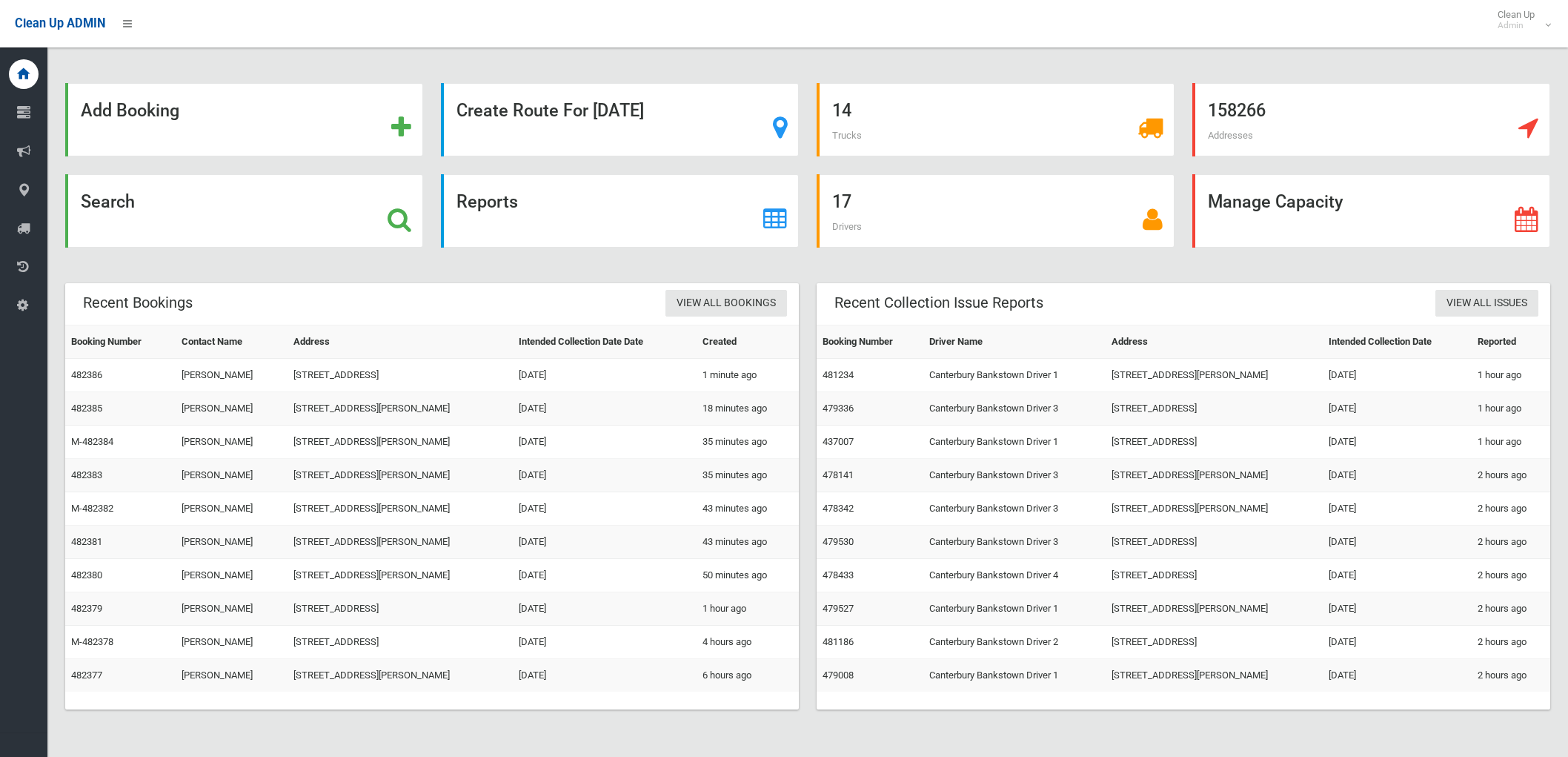
click at [260, 215] on div "Search" at bounding box center [244, 211] width 358 height 73
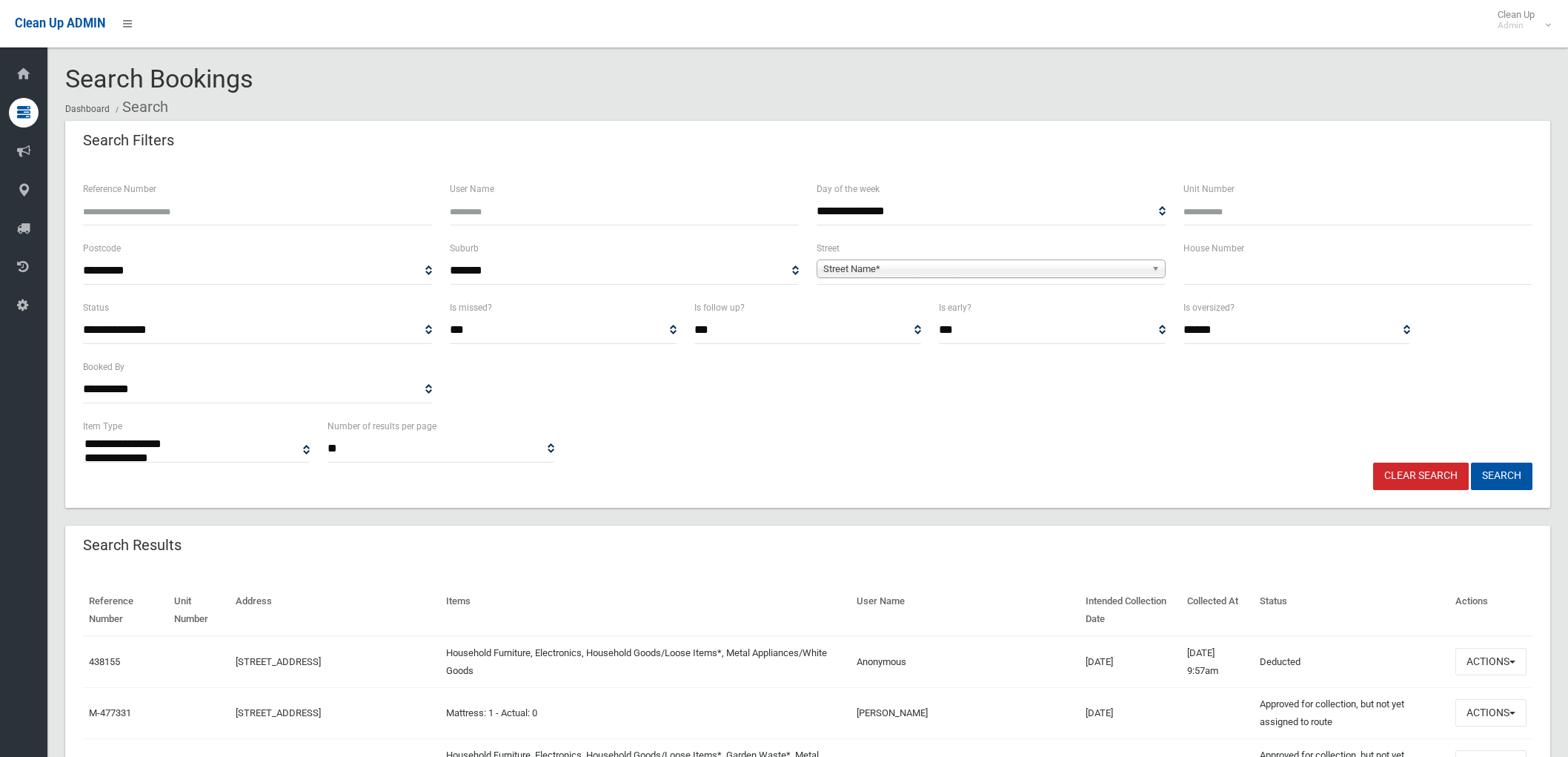
select select
drag, startPoint x: 1203, startPoint y: 270, endPoint x: 1204, endPoint y: 297, distance: 27.0
click at [1204, 294] on div "House Number" at bounding box center [1358, 269] width 367 height 59
type input "**"
click at [1100, 265] on span "Street Name*" at bounding box center [985, 269] width 322 height 17
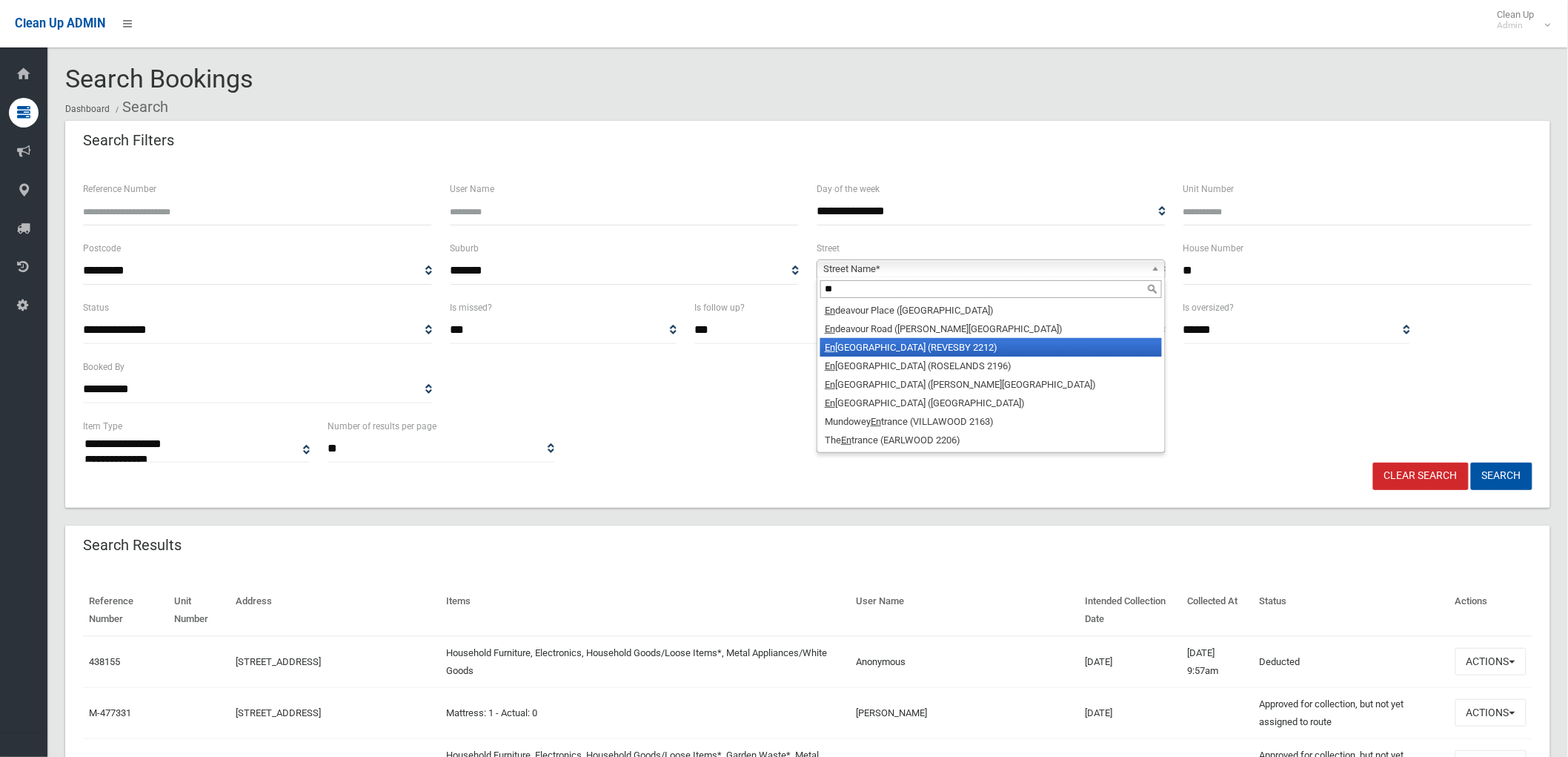
type input "**"
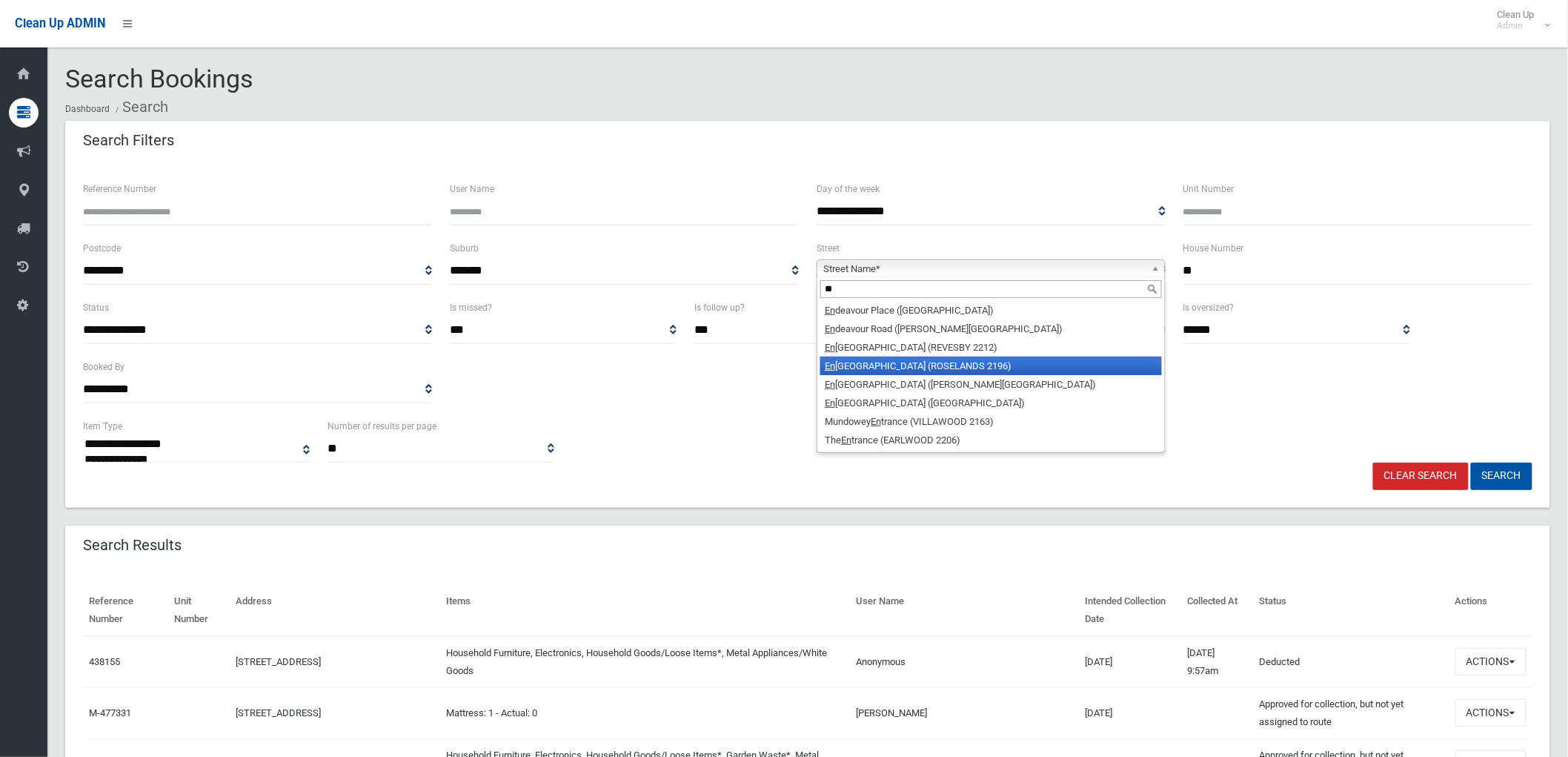
click at [888, 359] on li "En id Avenue (ROSELANDS 2196)" at bounding box center [991, 365] width 342 height 18
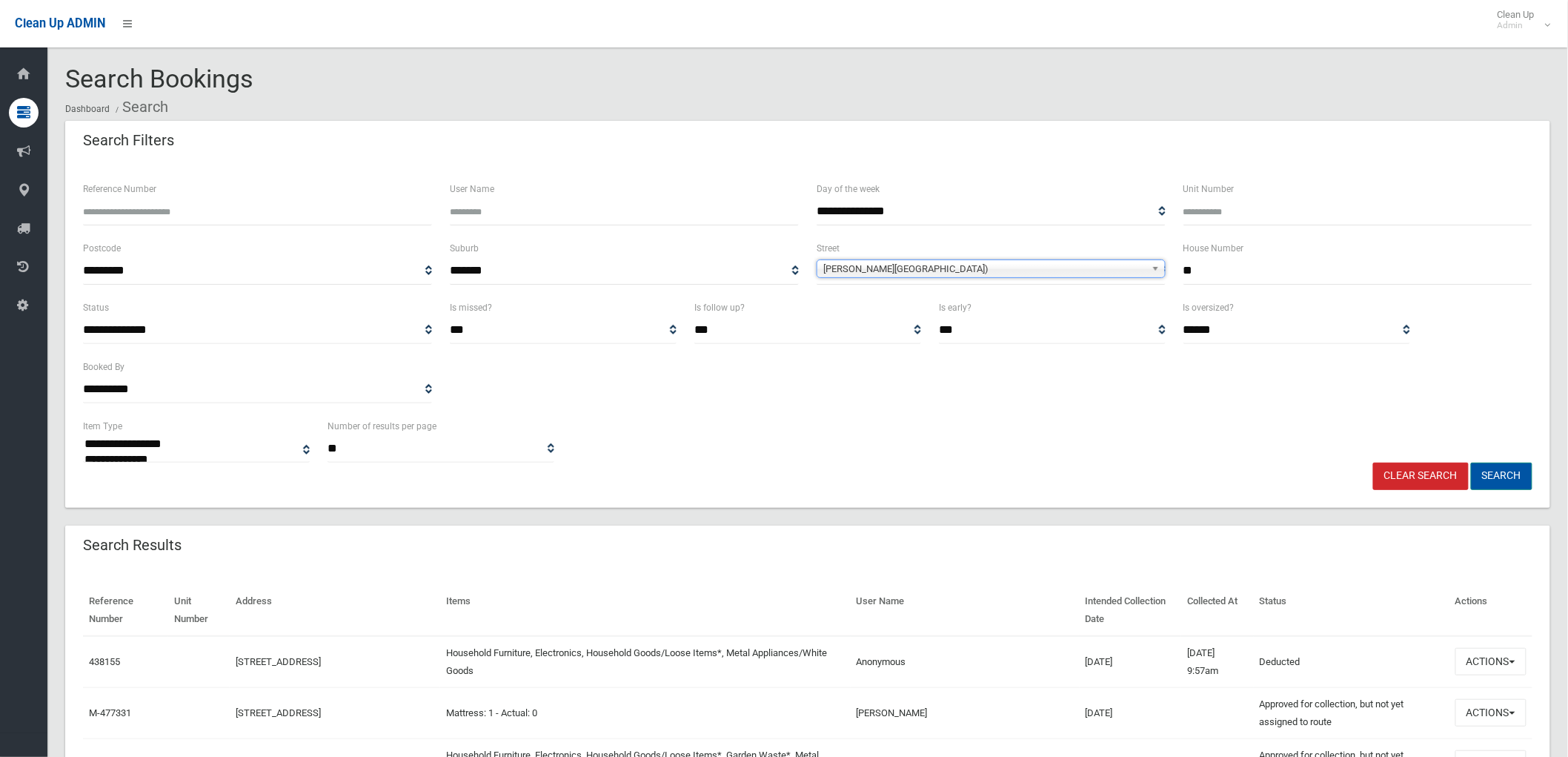
click at [1513, 478] on button "Search" at bounding box center [1502, 476] width 62 height 27
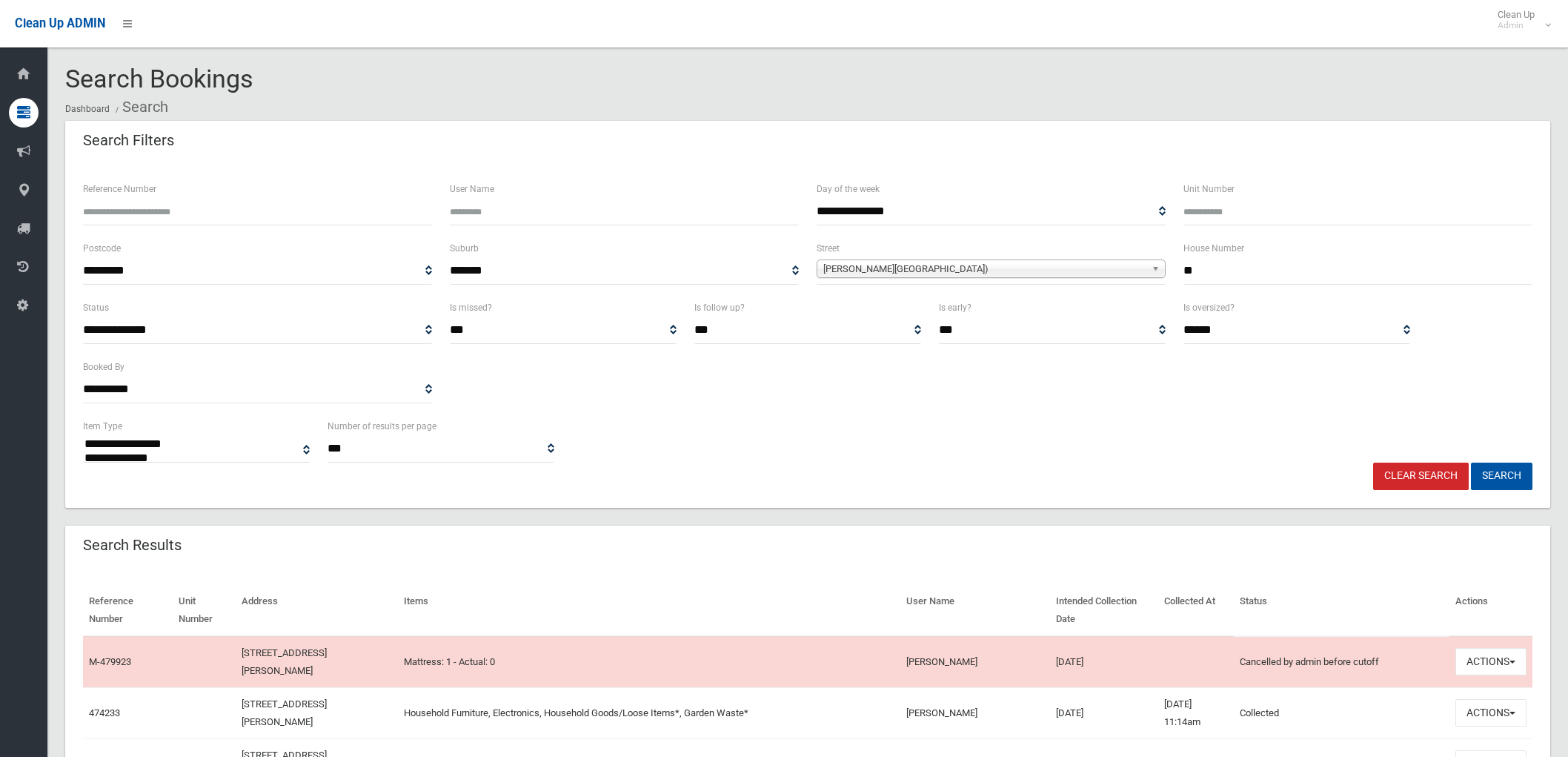
select select
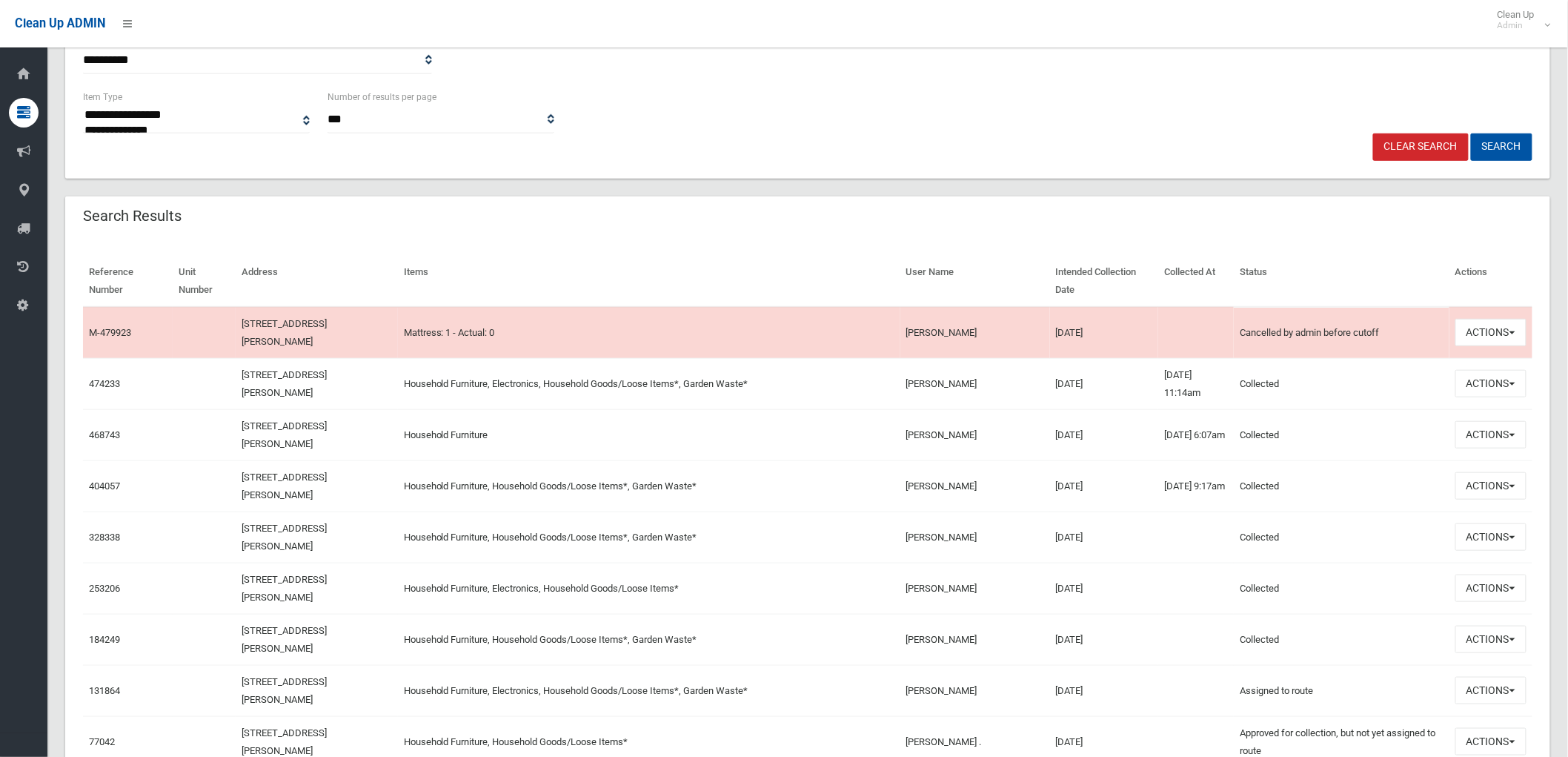
scroll to position [412, 0]
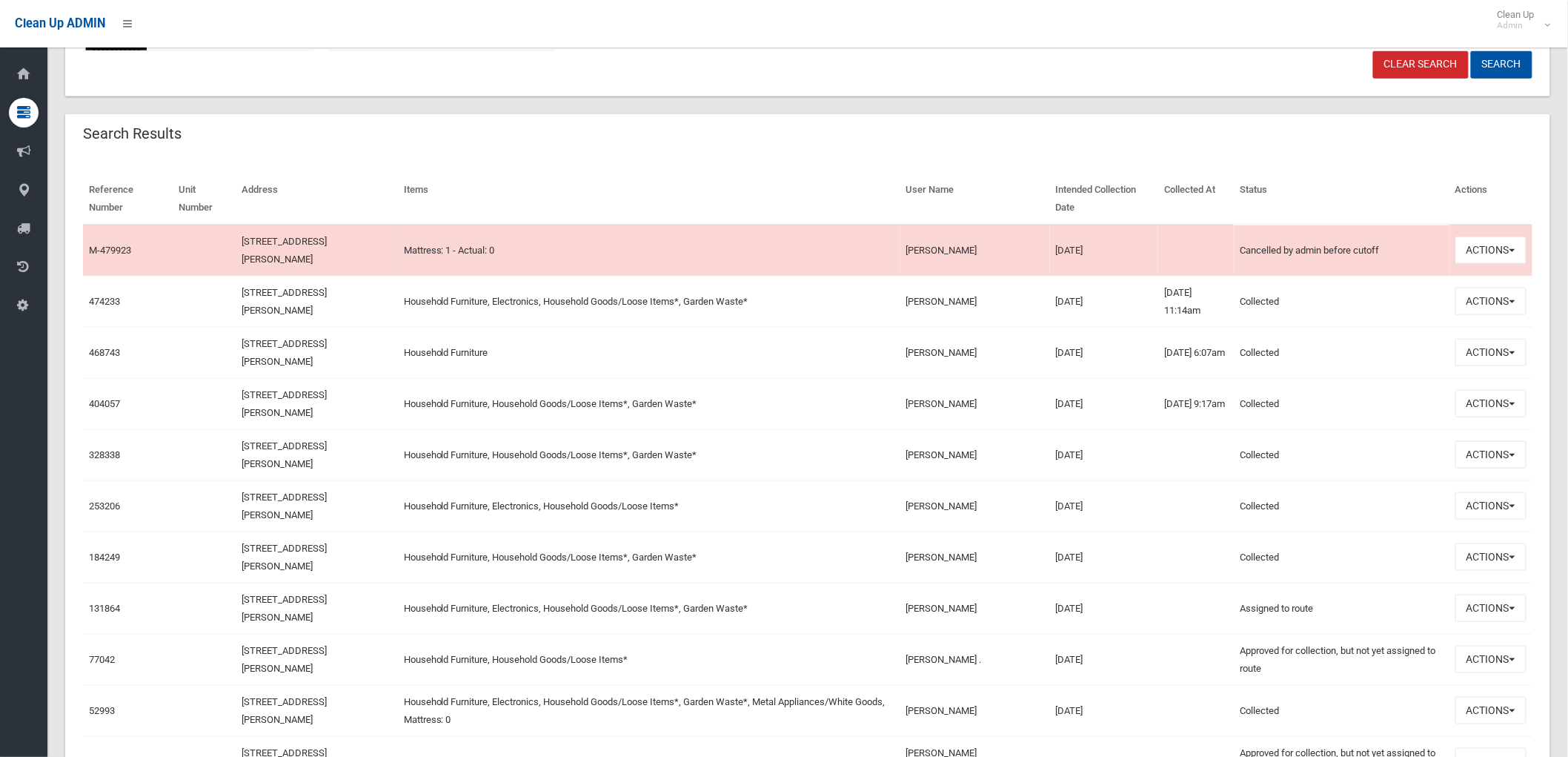
drag, startPoint x: 1080, startPoint y: 399, endPoint x: 956, endPoint y: 409, distance: 124.4
click at [956, 409] on tr "404057 10 Enid Avenue, ROSELANDS NSW 2196 Household Furniture, Household Goods/…" at bounding box center [807, 404] width 1449 height 51
click at [839, 411] on td "Household Furniture, Household Goods/Loose Items*, Garden Waste*" at bounding box center [649, 404] width 503 height 51
drag, startPoint x: 1077, startPoint y: 298, endPoint x: 847, endPoint y: 303, distance: 230.1
click at [847, 303] on tr "474233 10 Enid Avenue, ROSELANDS NSW 2196 Household Furniture, Electronics, Hou…" at bounding box center [807, 301] width 1449 height 51
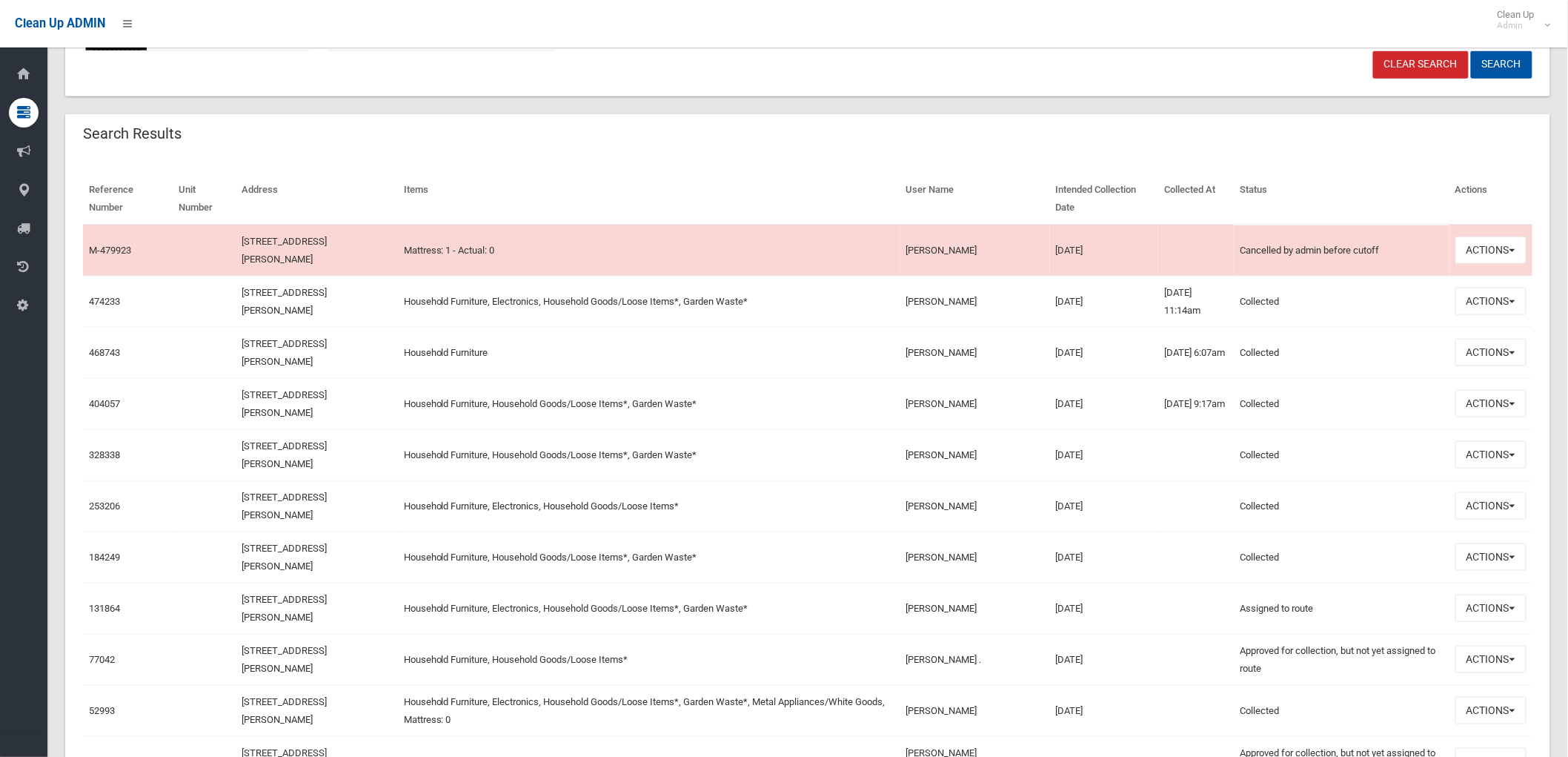
click at [855, 307] on td "Household Furniture, Electronics, Household Goods/Loose Items*, Garden Waste*" at bounding box center [649, 301] width 503 height 51
drag, startPoint x: 1007, startPoint y: 300, endPoint x: 1083, endPoint y: 290, distance: 76.7
click at [1083, 290] on tr "474233 10 Enid Avenue, ROSELANDS NSW 2196 Household Furniture, Electronics, Hou…" at bounding box center [807, 301] width 1449 height 51
click at [1075, 298] on td "27/08/2025" at bounding box center [1104, 301] width 109 height 51
drag, startPoint x: 1075, startPoint y: 298, endPoint x: 875, endPoint y: 303, distance: 200.1
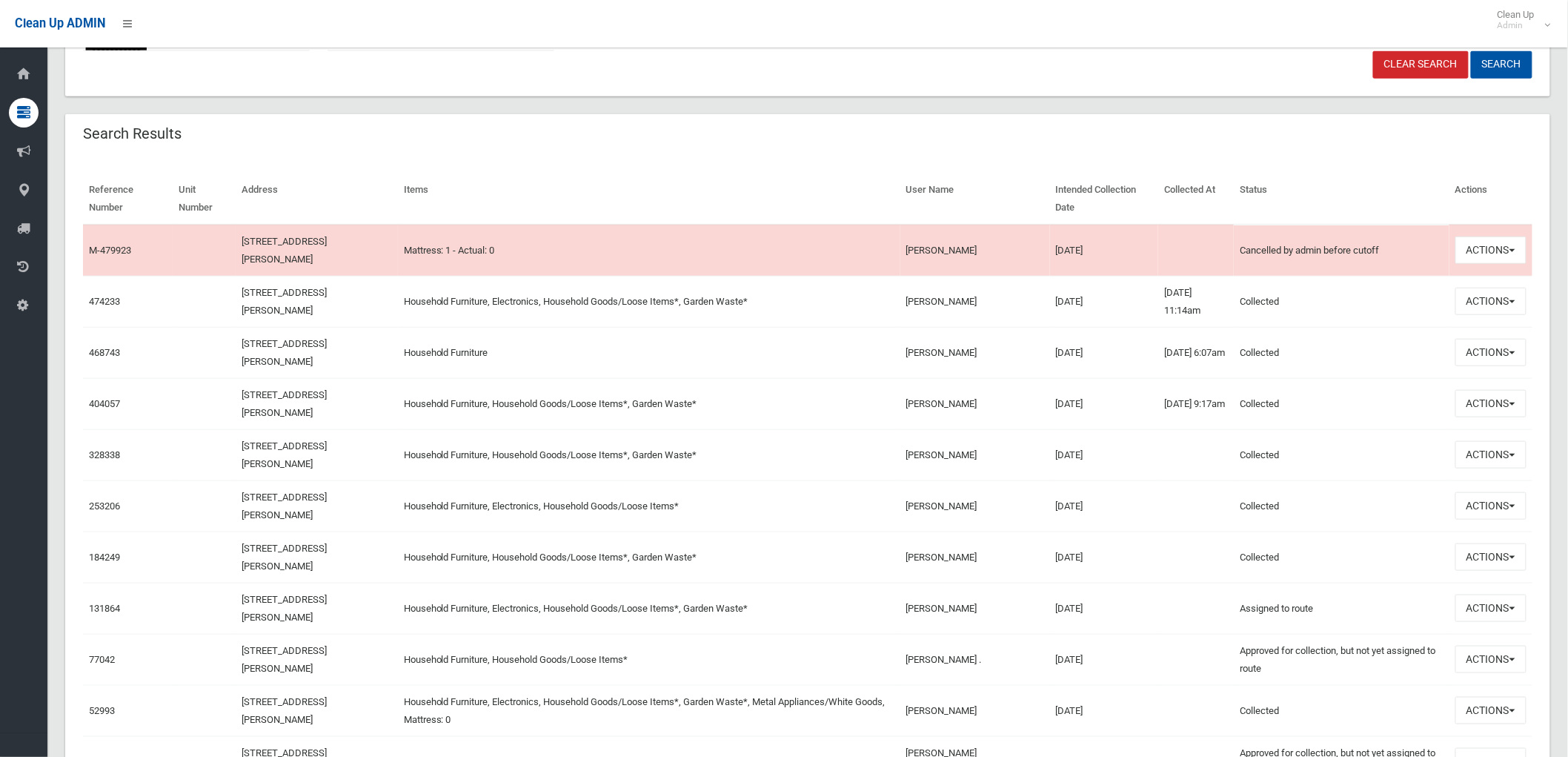
click at [875, 303] on tr "474233 10 Enid Avenue, ROSELANDS NSW 2196 Household Furniture, Electronics, Hou…" at bounding box center [807, 301] width 1449 height 51
click at [875, 303] on td "Household Furniture, Electronics, Household Goods/Loose Items*, Garden Waste*" at bounding box center [649, 301] width 503 height 51
click at [1497, 295] on button "Actions" at bounding box center [1491, 301] width 71 height 27
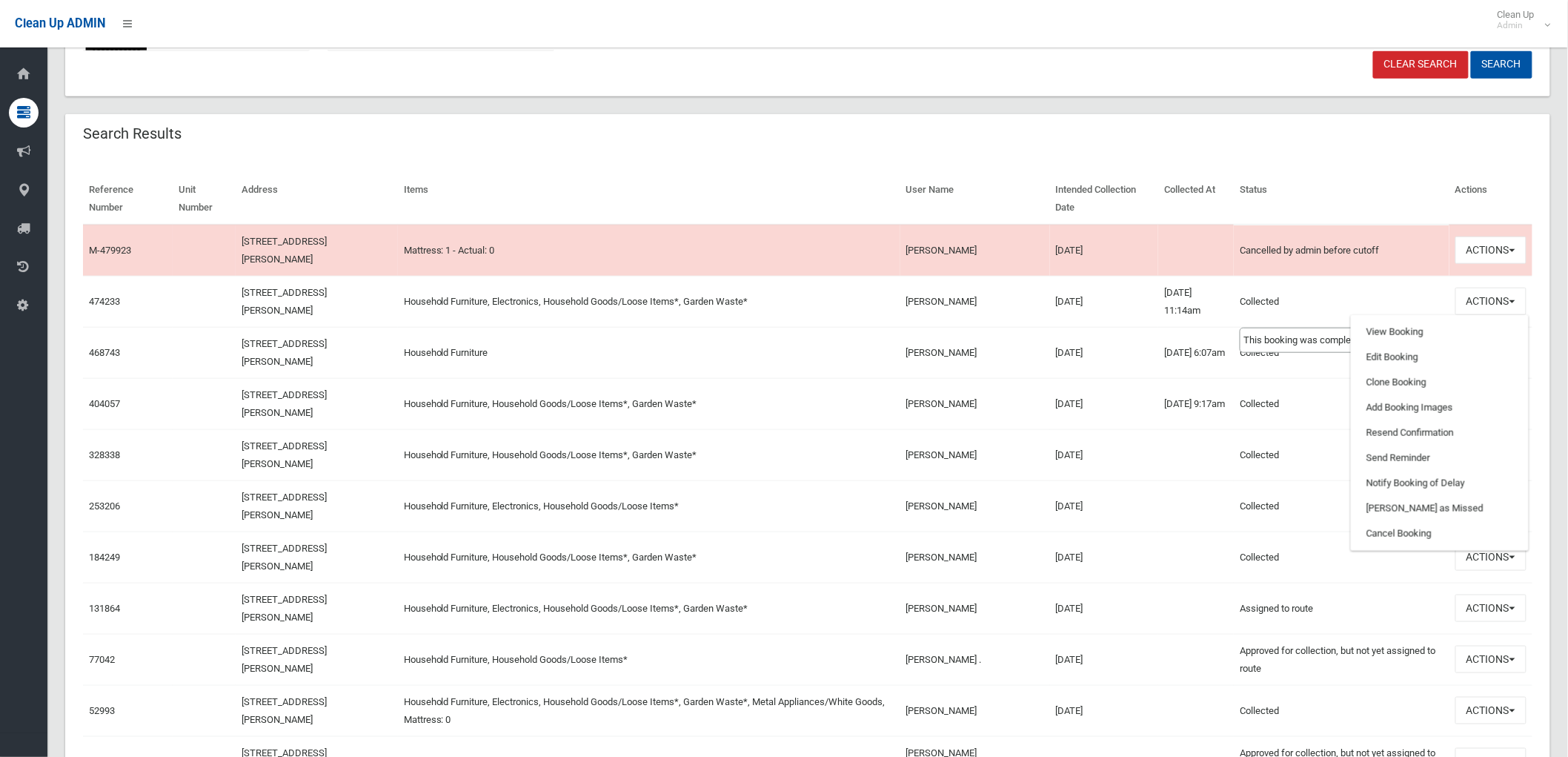
click at [1354, 293] on td "Collected This booking was completed with no issues." at bounding box center [1341, 301] width 215 height 51
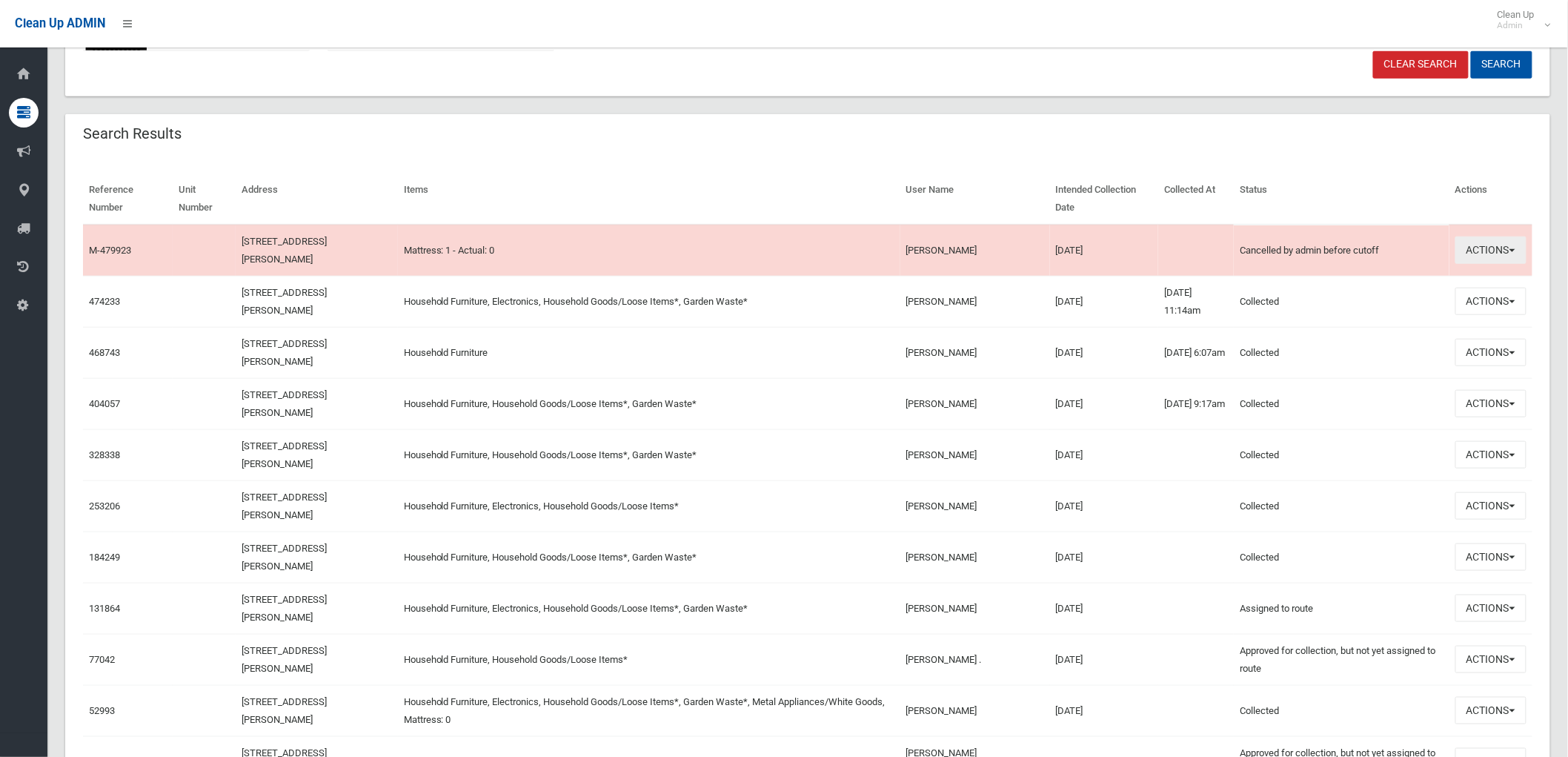
click at [1495, 253] on button "Actions" at bounding box center [1491, 249] width 71 height 27
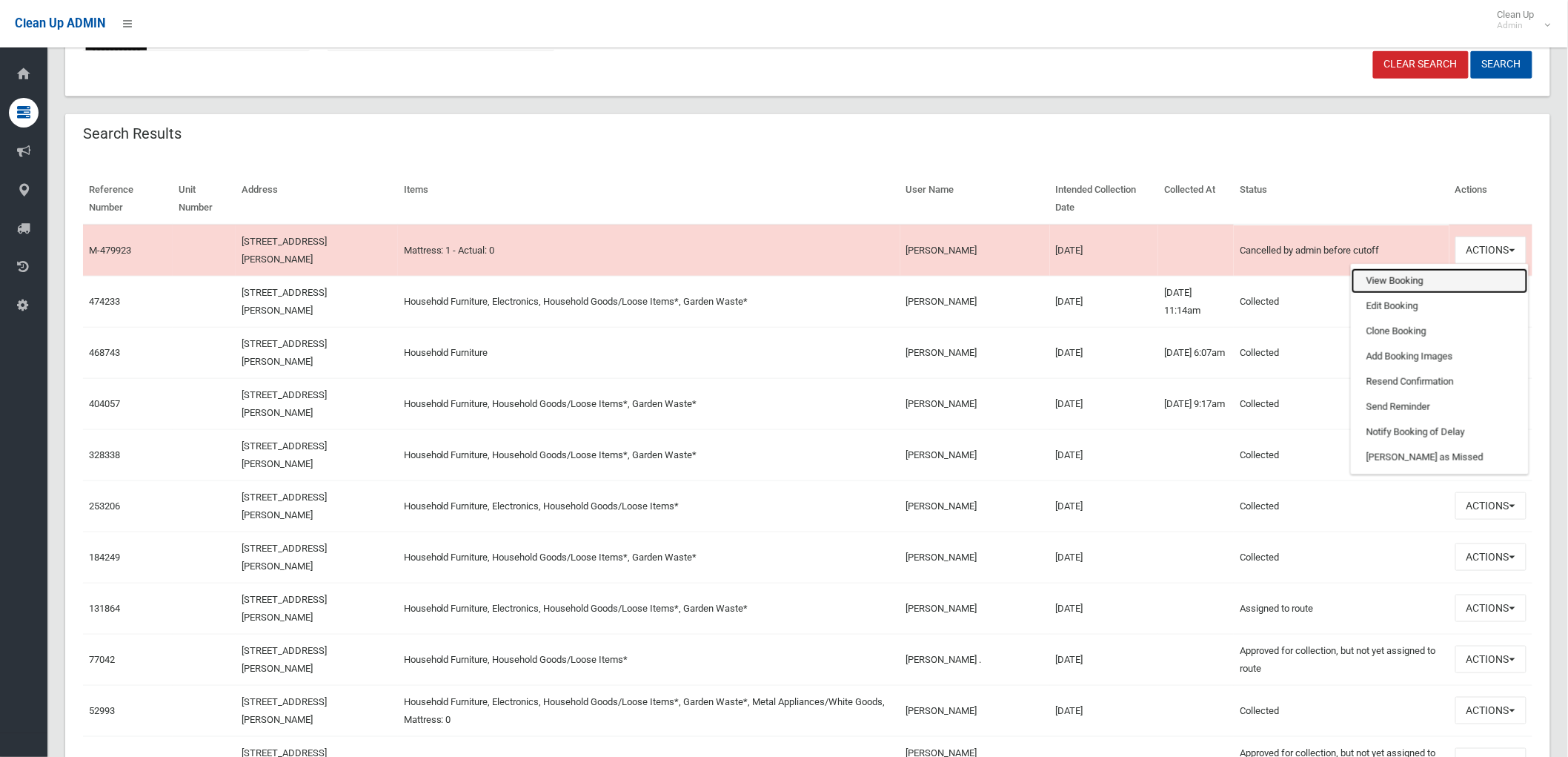
click at [1478, 283] on link "View Booking" at bounding box center [1440, 281] width 176 height 25
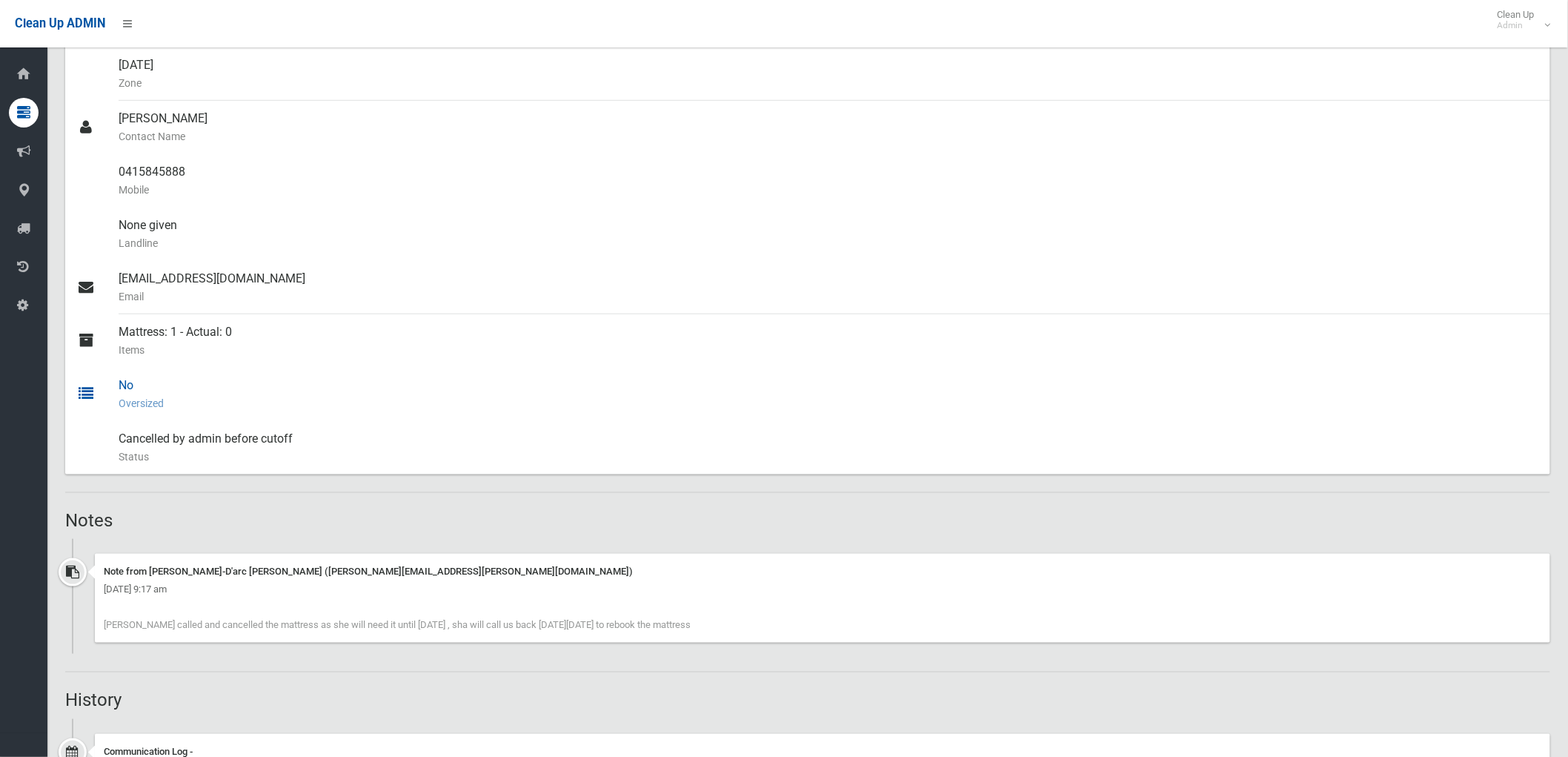
scroll to position [412, 0]
drag, startPoint x: 104, startPoint y: 631, endPoint x: 758, endPoint y: 623, distance: 654.0
click at [758, 623] on div "Note from Jeanne-D'arc Daher (jeanne.daher@cbcity.nsw.gov.au) Wednesday 20th Au…" at bounding box center [823, 597] width 1456 height 89
click at [757, 623] on div "Note from Jeanne-D'arc Daher (jeanne.daher@cbcity.nsw.gov.au) Wednesday 20th Au…" at bounding box center [823, 597] width 1456 height 89
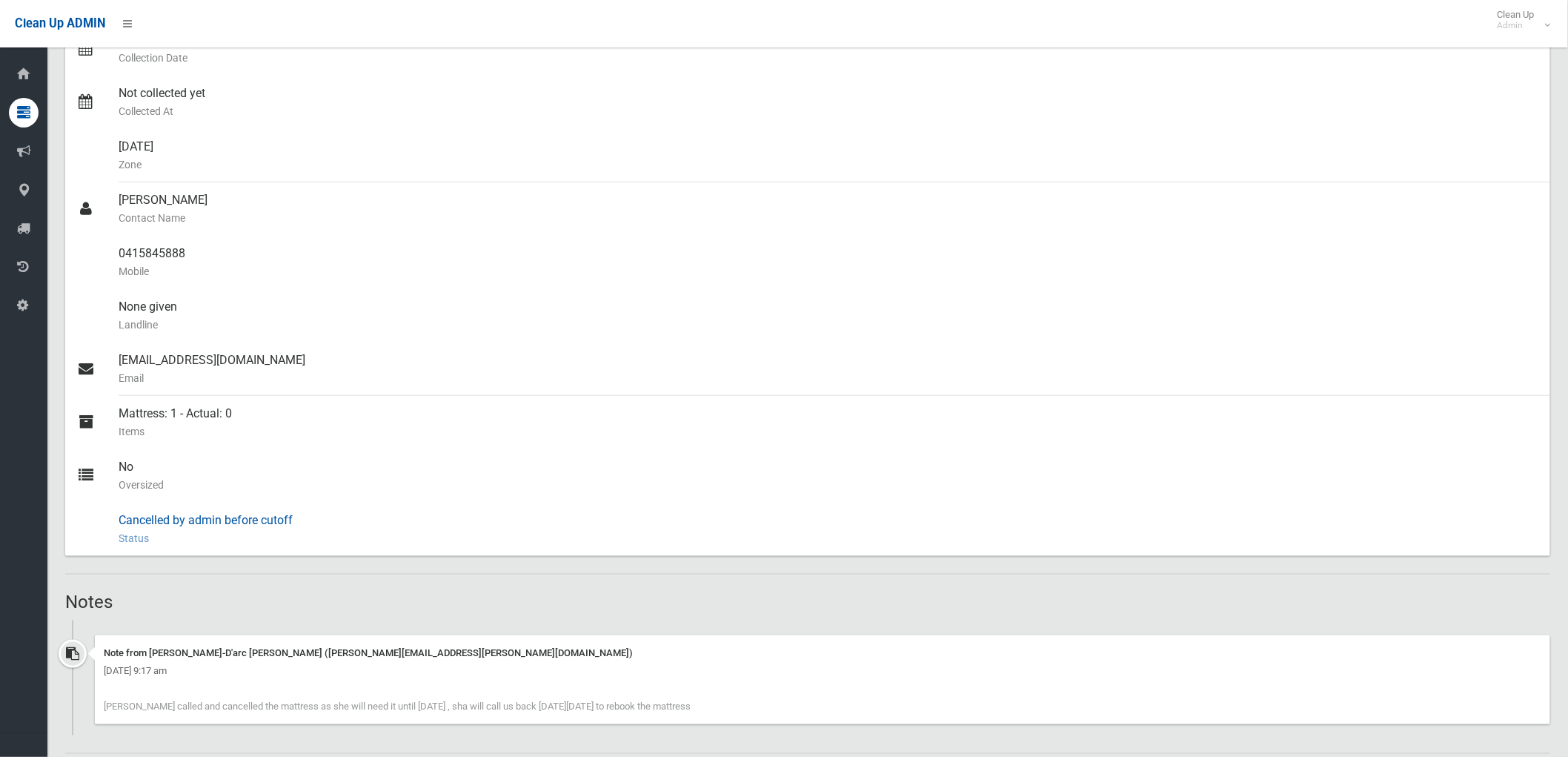
scroll to position [330, 0]
drag, startPoint x: 458, startPoint y: 703, endPoint x: 796, endPoint y: 713, distance: 338.1
click at [802, 713] on div "Note from Jeanne-D'arc Daher (jeanne.daher@cbcity.nsw.gov.au) Wednesday 20th Au…" at bounding box center [823, 679] width 1456 height 89
click at [749, 709] on div "Note from Jeanne-D'arc Daher (jeanne.daher@cbcity.nsw.gov.au) Wednesday 20th Au…" at bounding box center [823, 679] width 1456 height 89
click at [540, 567] on div "Booking Details Actions View Booking Edit Booking Clone Booking Add Booking Ima…" at bounding box center [808, 517] width 1485 height 1395
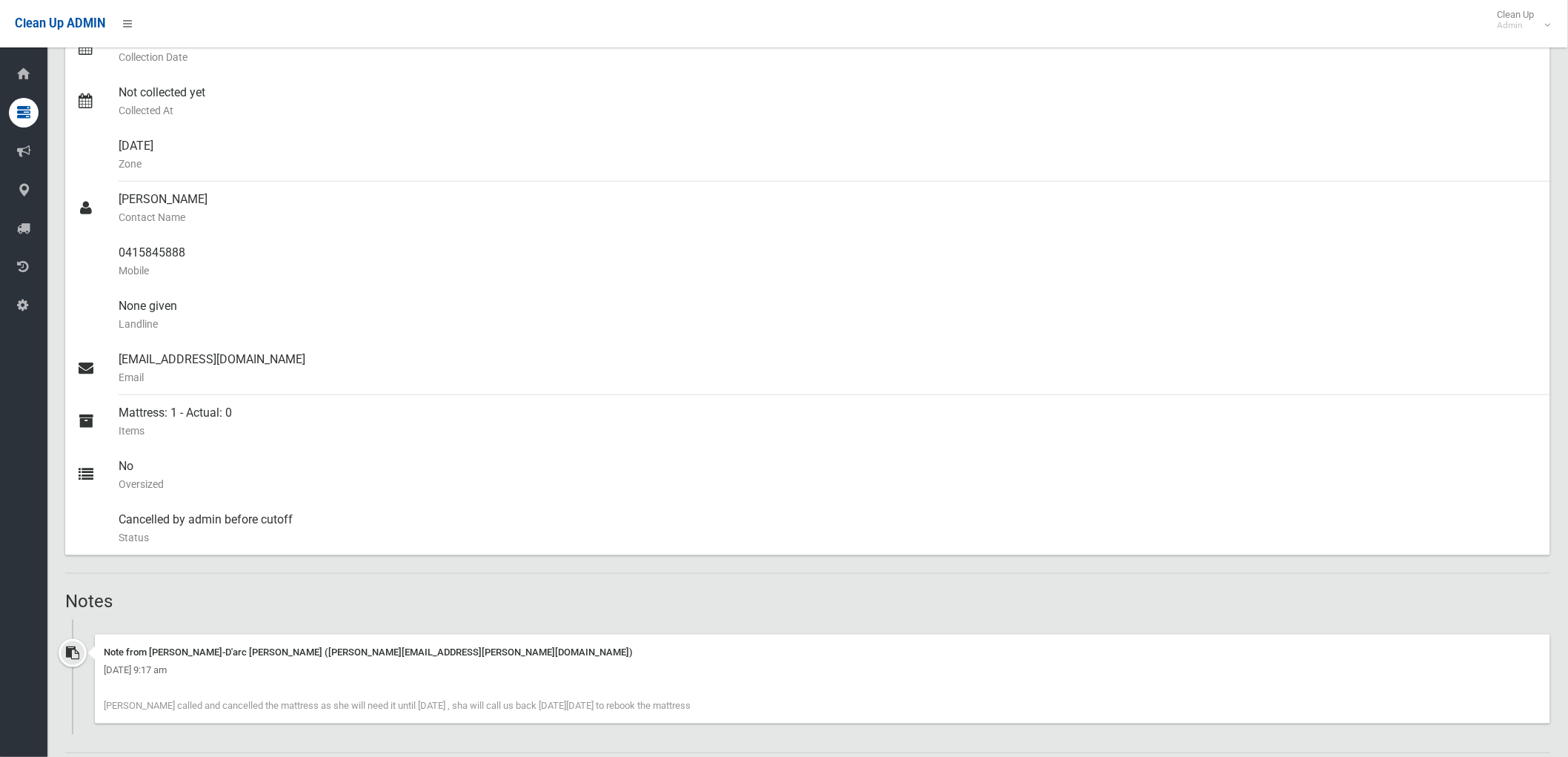
drag, startPoint x: 108, startPoint y: 701, endPoint x: 767, endPoint y: 708, distance: 659.0
click at [767, 708] on div "Note from Jeanne-D'arc Daher (jeanne.daher@cbcity.nsw.gov.au) Wednesday 20th Au…" at bounding box center [823, 679] width 1456 height 89
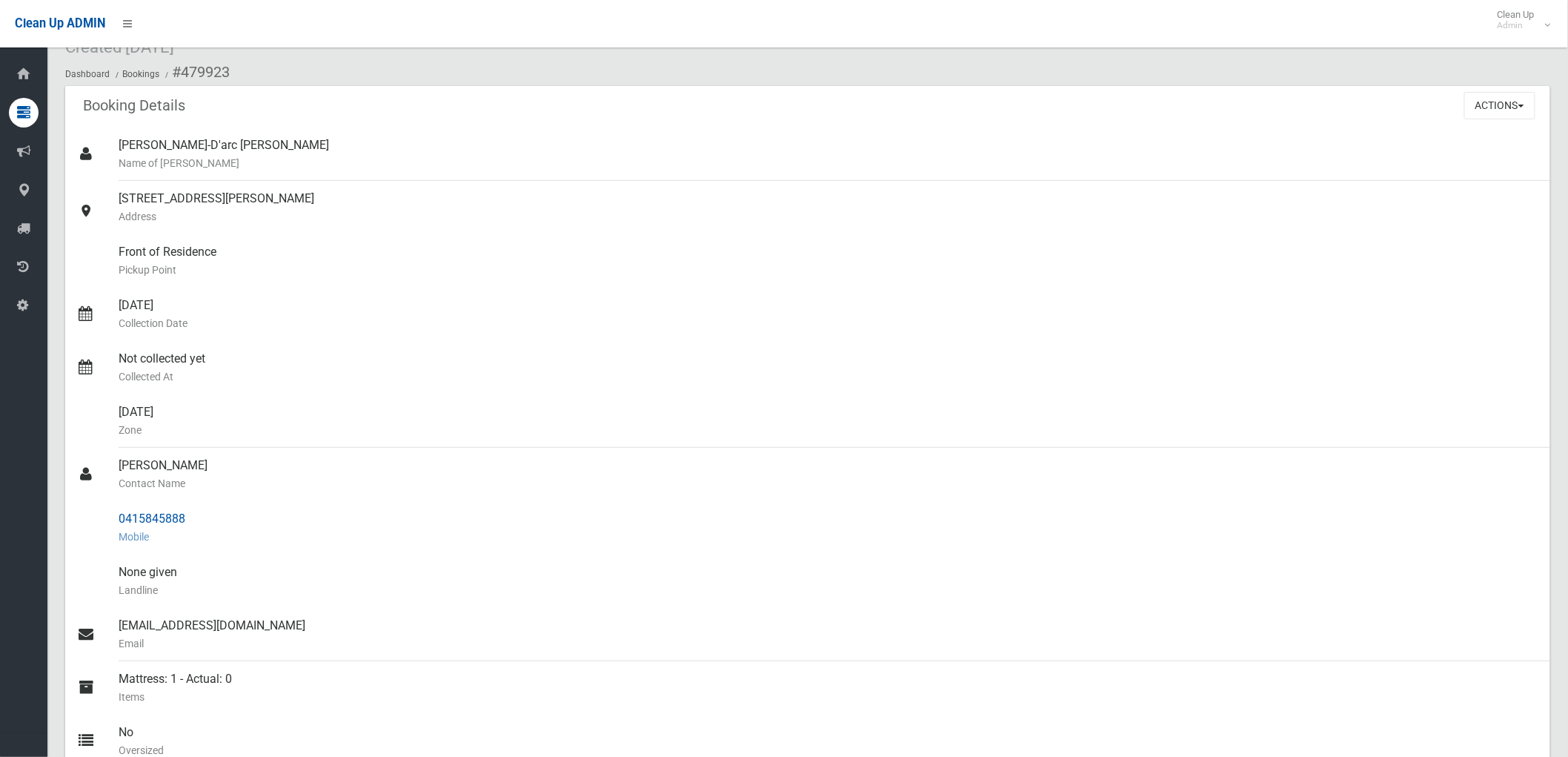
scroll to position [0, 0]
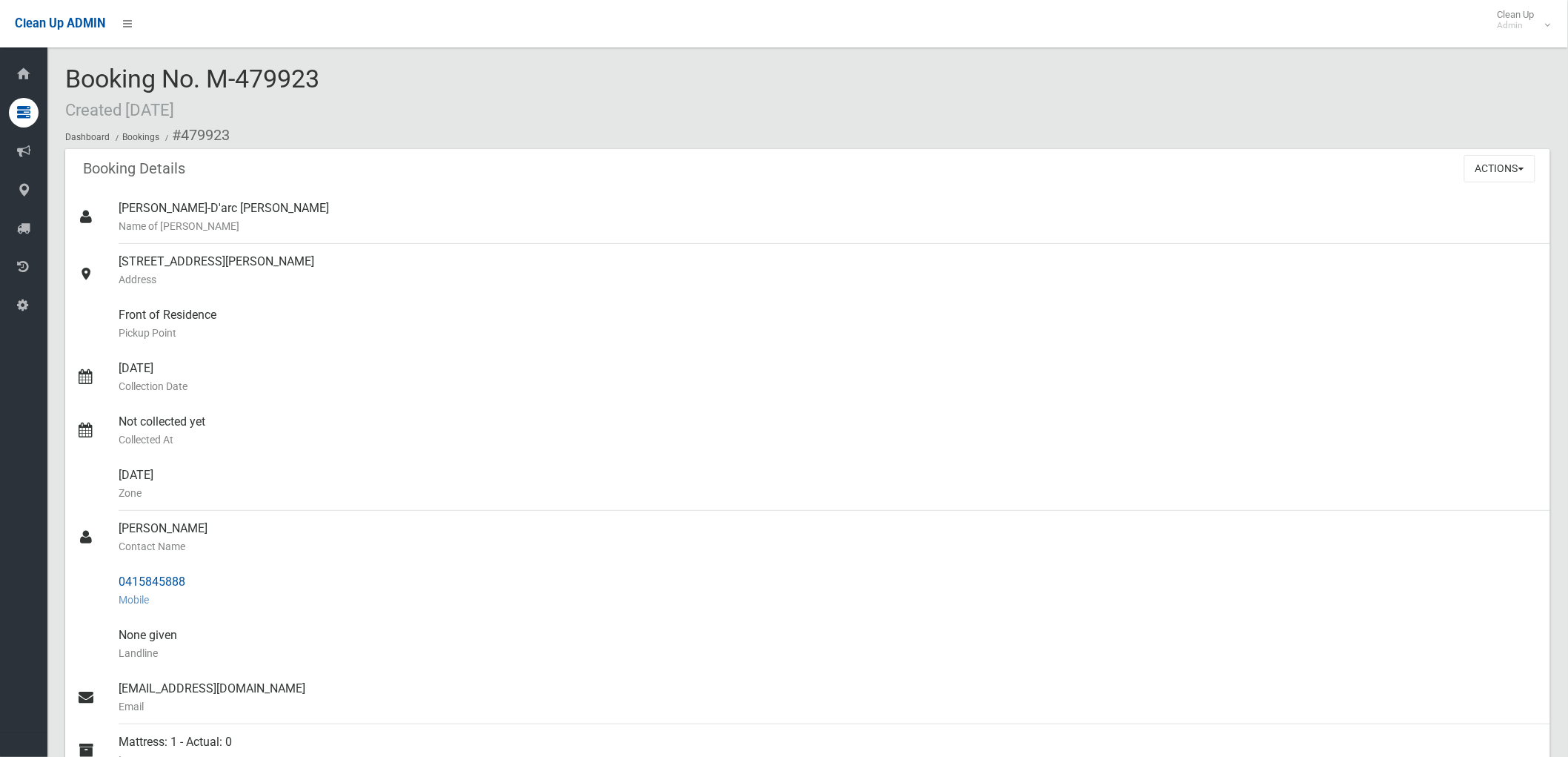
click at [296, 576] on div "0415845888 Mobile" at bounding box center [828, 590] width 1420 height 53
click at [768, 290] on div "10 Enid Avenue, ROSELANDS NSW 2196 Address" at bounding box center [828, 270] width 1420 height 53
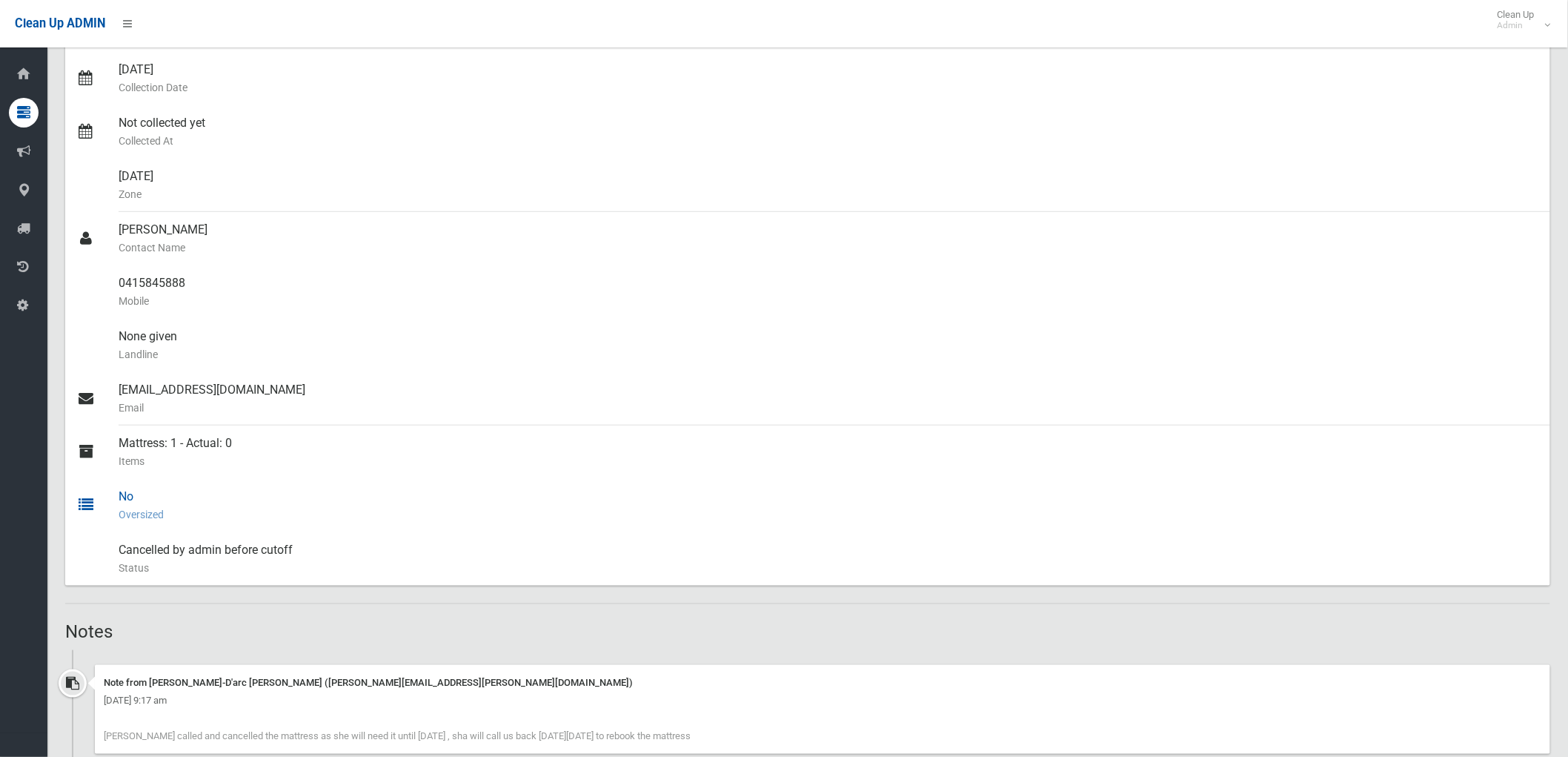
scroll to position [330, 0]
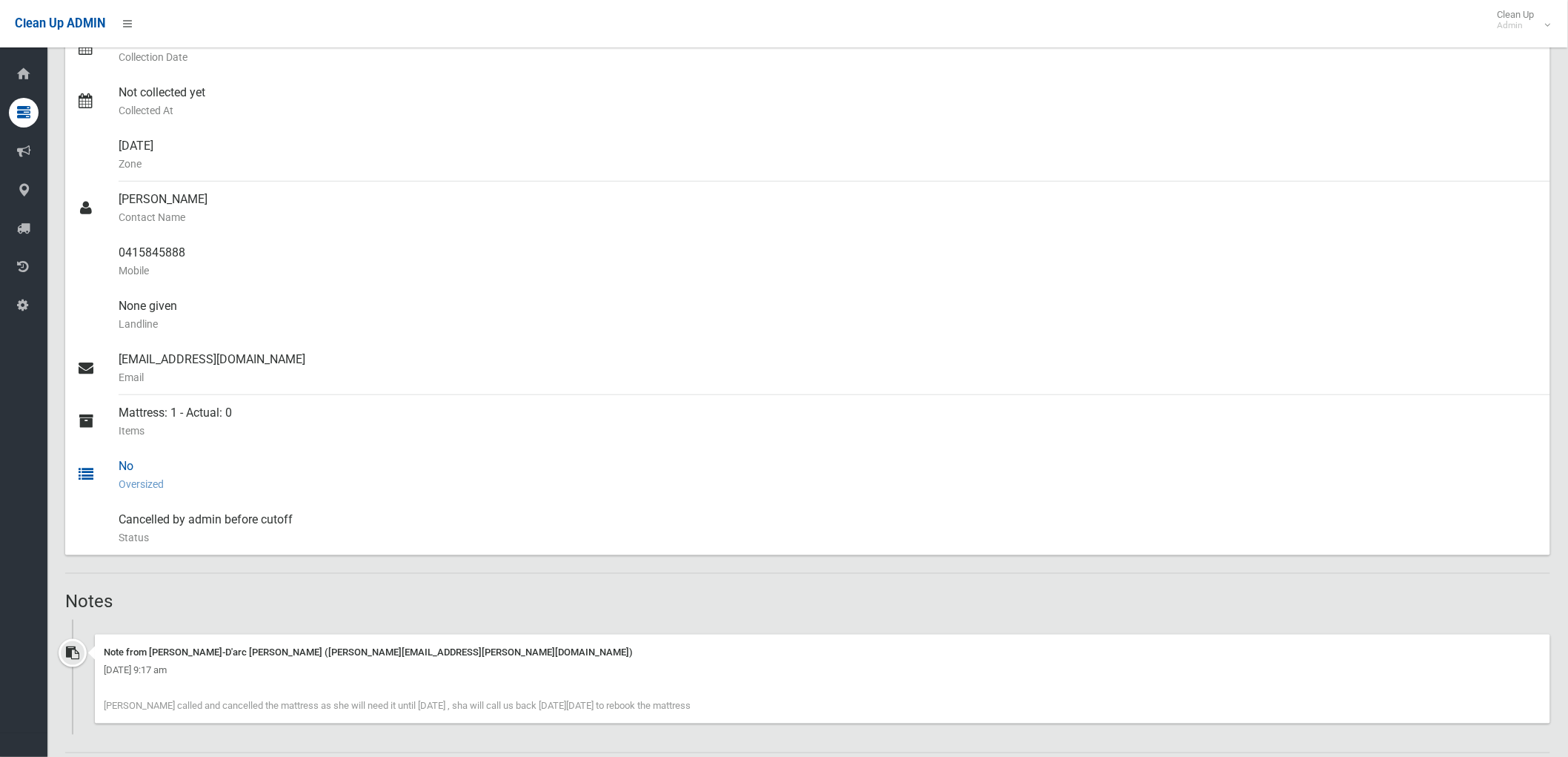
drag, startPoint x: 175, startPoint y: 480, endPoint x: 102, endPoint y: 482, distance: 73.0
click at [102, 482] on link "No Oversized" at bounding box center [808, 474] width 1485 height 53
click at [196, 478] on small "Oversized" at bounding box center [828, 484] width 1420 height 17
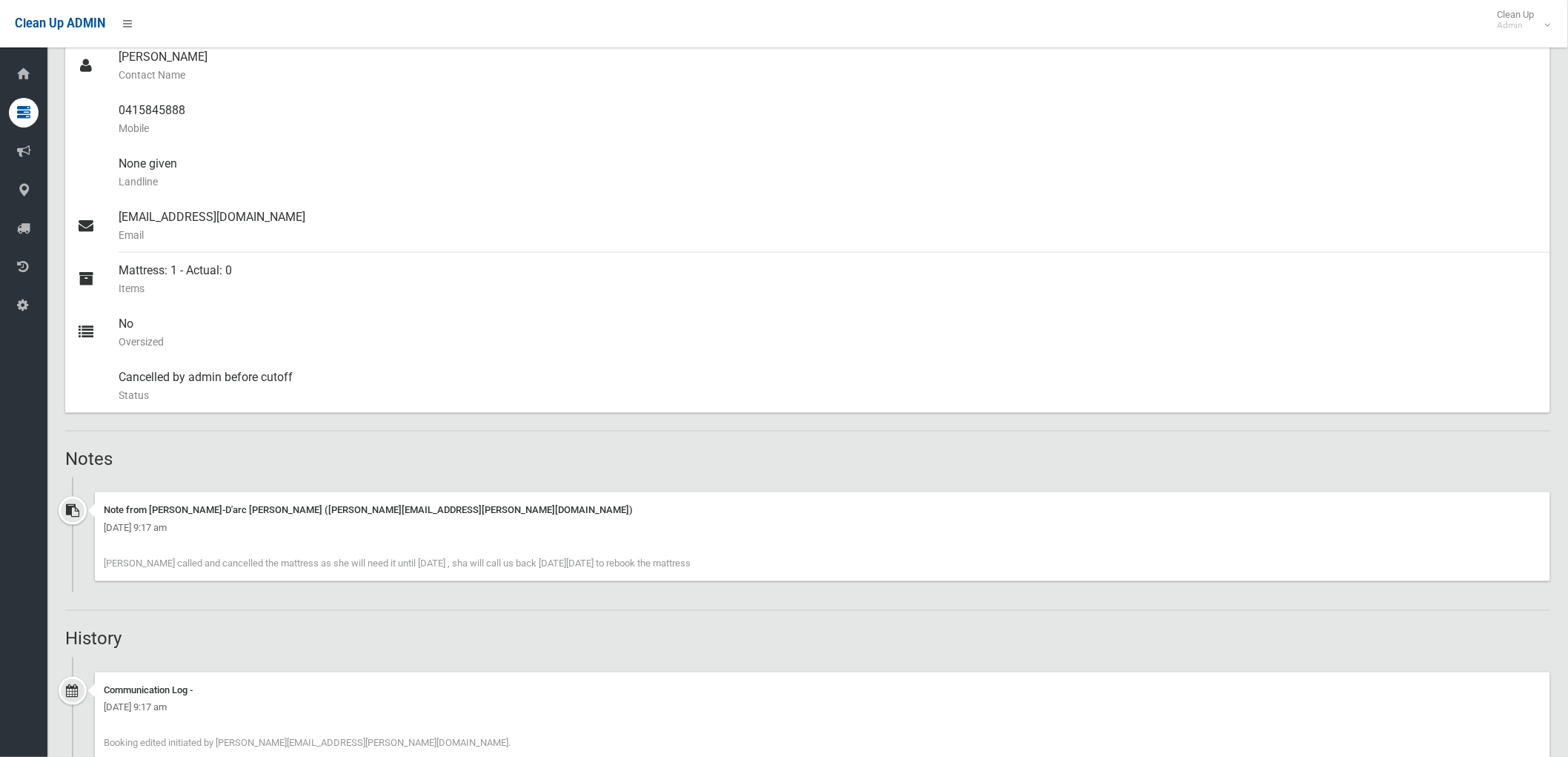
scroll to position [576, 0]
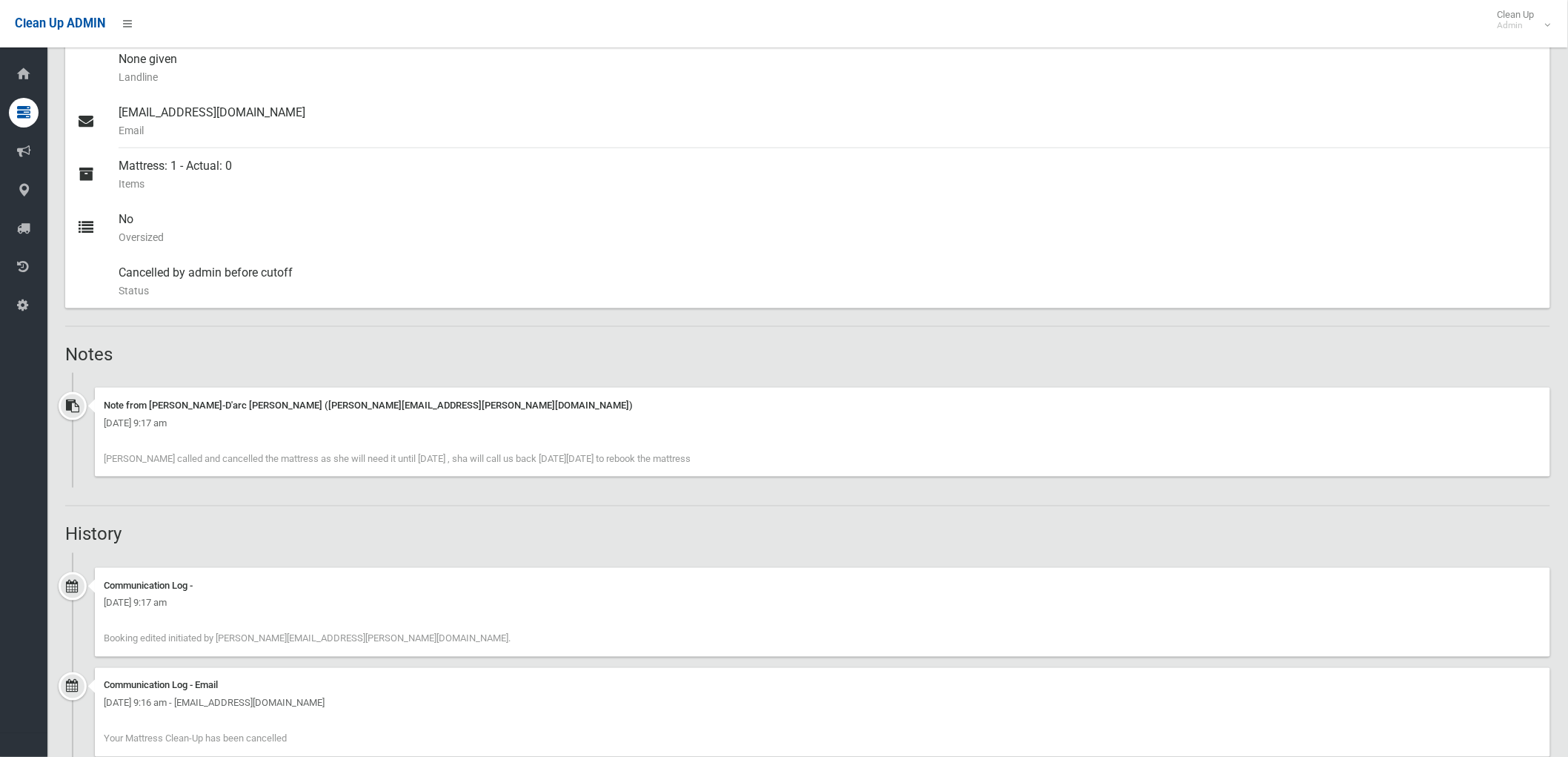
drag, startPoint x: 687, startPoint y: 458, endPoint x: 116, endPoint y: 443, distance: 571.2
click at [102, 447] on div "Note from Jeanne-D'arc Daher (jeanne.daher@cbcity.nsw.gov.au) Wednesday 20th Au…" at bounding box center [823, 433] width 1456 height 89
click at [113, 445] on div "Note from Jeanne-D'arc Daher (jeanne.daher@cbcity.nsw.gov.au) Wednesday 20th Au…" at bounding box center [823, 433] width 1456 height 89
click at [114, 415] on div "[DATE] 9:17 am" at bounding box center [823, 423] width 1438 height 17
drag, startPoint x: 104, startPoint y: 404, endPoint x: 761, endPoint y: 466, distance: 659.9
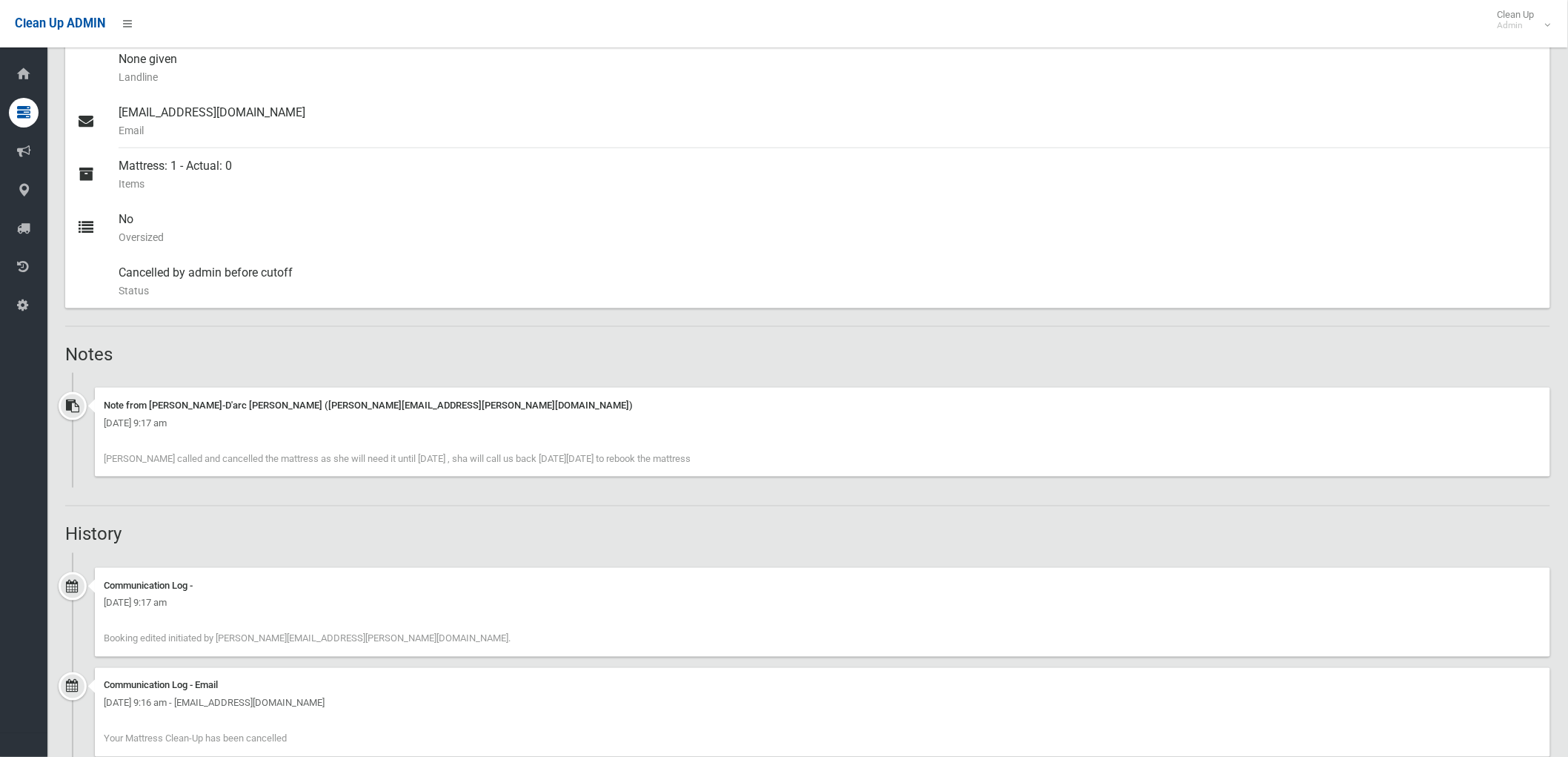
click at [778, 468] on div "Note from Jeanne-D'arc Daher (jeanne.daher@cbcity.nsw.gov.au) Wednesday 20th Au…" at bounding box center [823, 433] width 1456 height 89
click at [745, 460] on div "Note from Jeanne-D'arc Daher (jeanne.daher@cbcity.nsw.gov.au) Wednesday 20th Au…" at bounding box center [823, 433] width 1456 height 89
drag, startPoint x: 1038, startPoint y: 441, endPoint x: 1047, endPoint y: 433, distance: 12.0
click at [1038, 441] on div "Note from Jeanne-D'arc Daher (jeanne.daher@cbcity.nsw.gov.au) Wednesday 20th Au…" at bounding box center [823, 433] width 1456 height 89
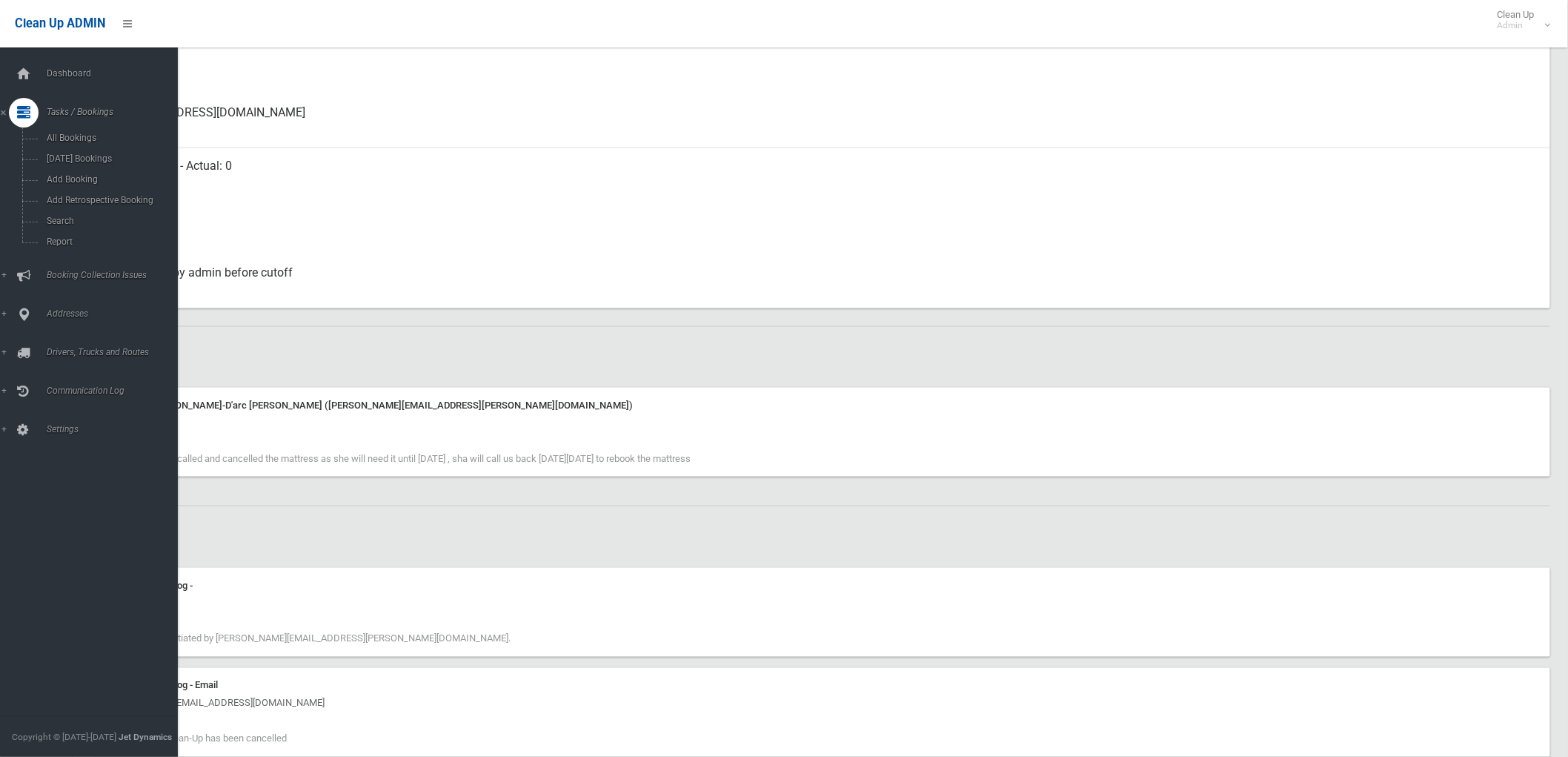
drag, startPoint x: 755, startPoint y: 462, endPoint x: -23, endPoint y: 426, distance: 778.8
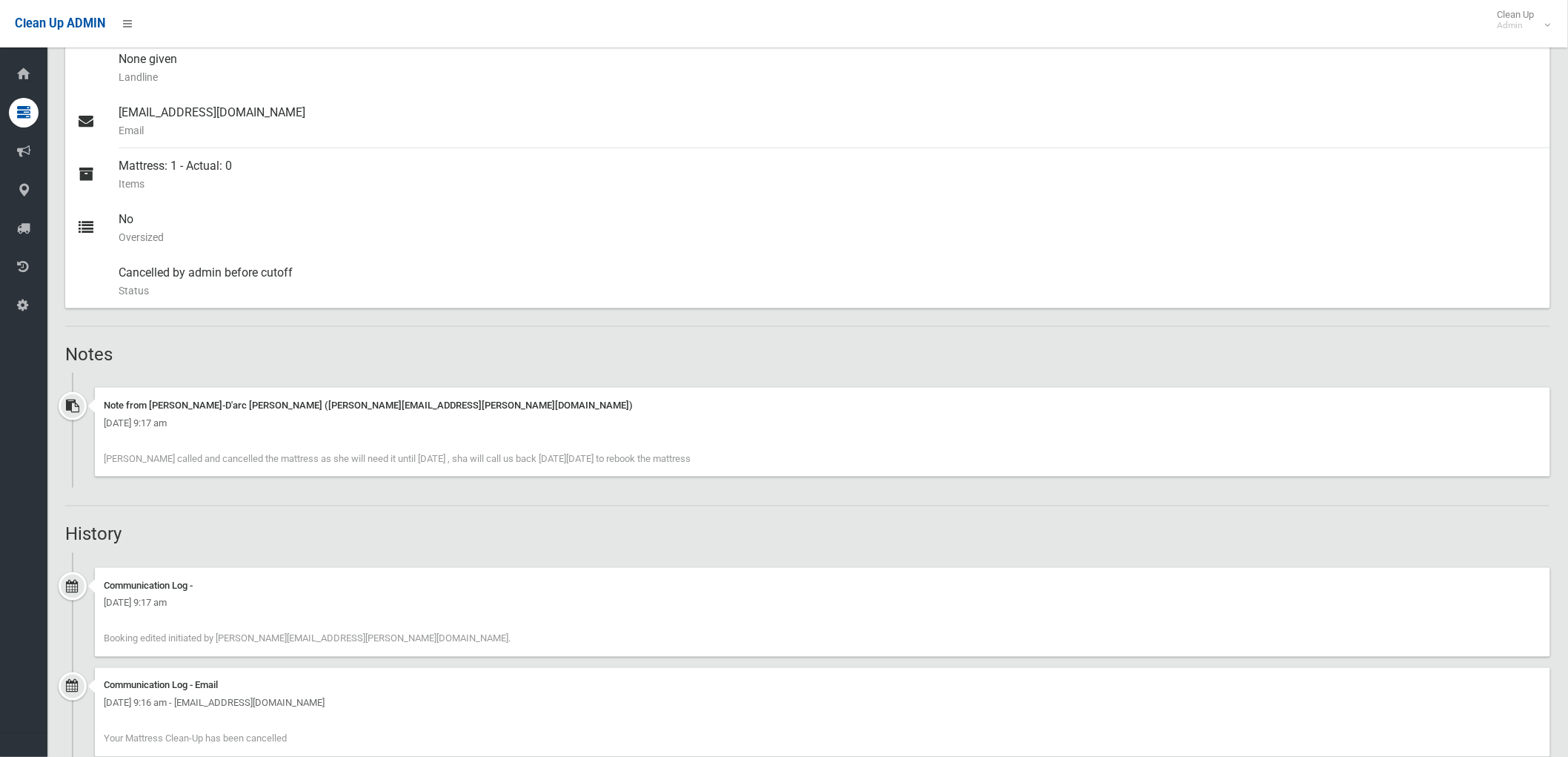
click at [847, 466] on div "Note from Jeanne-D'arc Daher (jeanne.daher@cbcity.nsw.gov.au) Wednesday 20th Au…" at bounding box center [823, 433] width 1456 height 89
drag, startPoint x: 751, startPoint y: 460, endPoint x: 57, endPoint y: 426, distance: 694.8
click at [57, 426] on section "Booking No. M-479923 Created 19/08/2025 Dashboard Bookings #479923 Booking Deta…" at bounding box center [807, 242] width 1521 height 1506
click at [110, 399] on div "Note from [PERSON_NAME]-D'arc [PERSON_NAME] ([PERSON_NAME][EMAIL_ADDRESS][PERSO…" at bounding box center [823, 406] width 1438 height 17
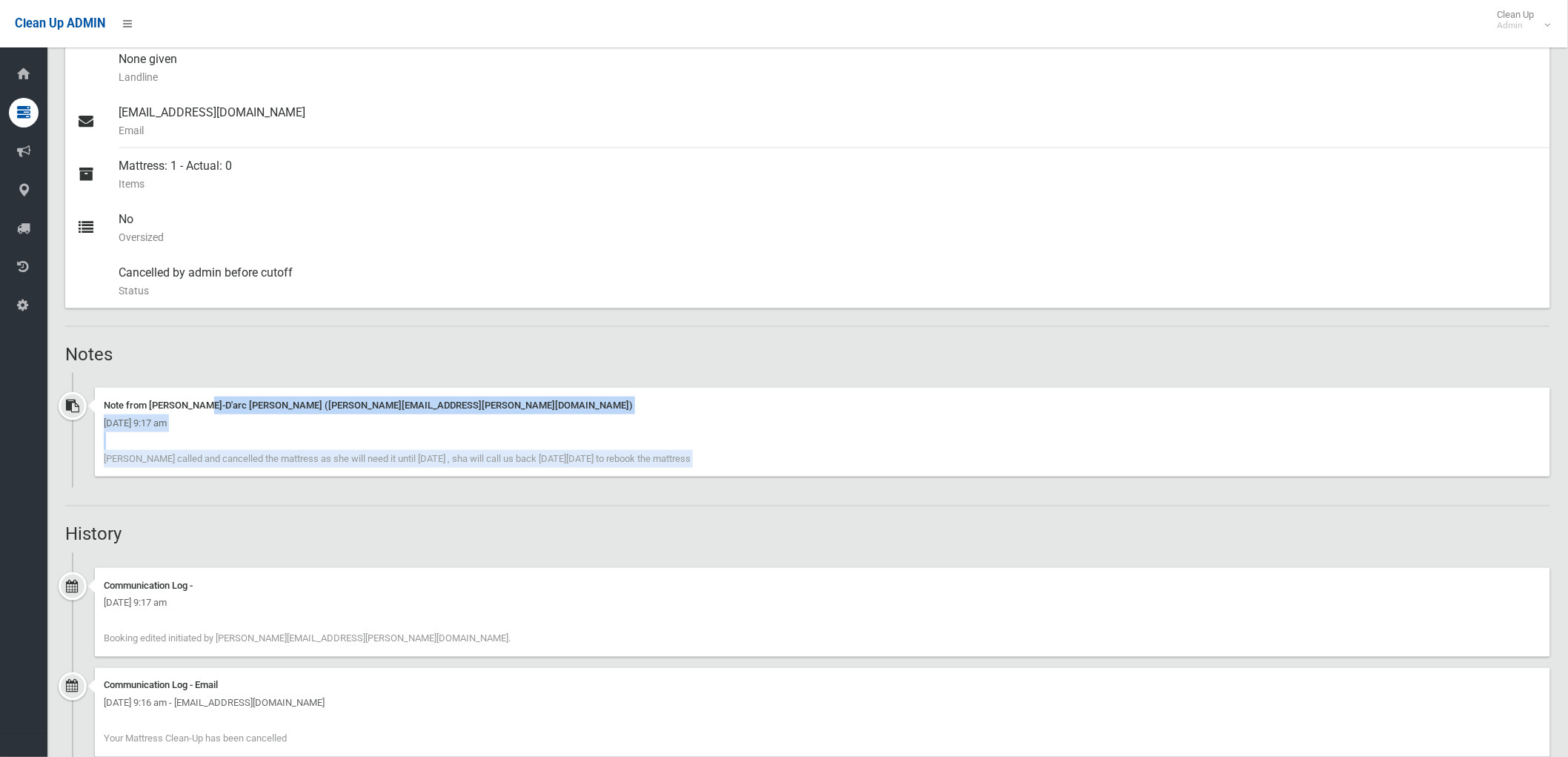
drag, startPoint x: 104, startPoint y: 401, endPoint x: 701, endPoint y: 488, distance: 603.3
click at [701, 488] on div "Booking Details Actions View Booking Edit Booking Clone Booking Add Booking Ima…" at bounding box center [808, 270] width 1485 height 1395
click at [766, 467] on div "Note from Jeanne-D'arc Daher (jeanne.daher@cbcity.nsw.gov.au) Wednesday 20th Au…" at bounding box center [823, 433] width 1456 height 89
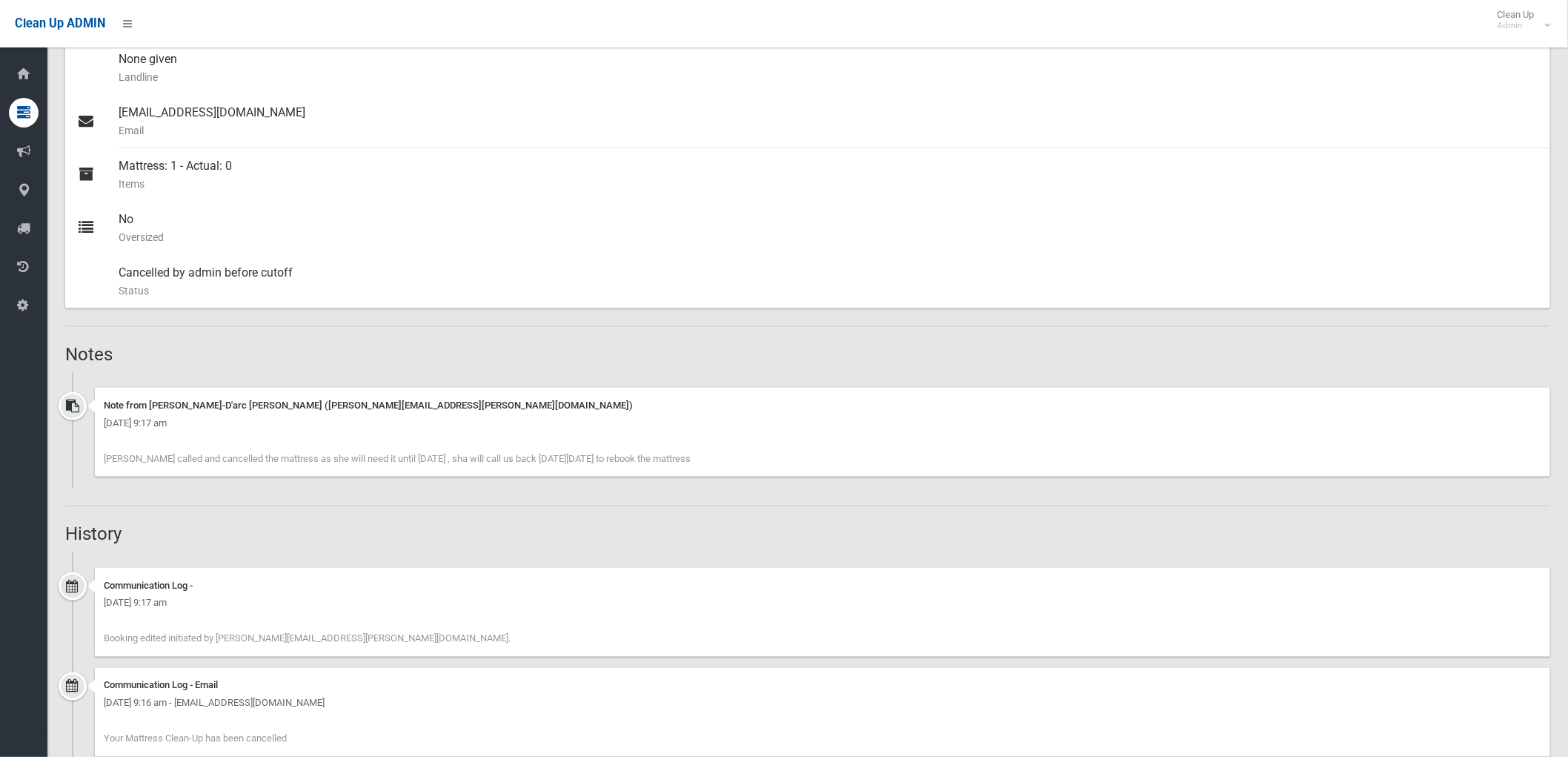
click at [386, 344] on h2 "Notes" at bounding box center [808, 354] width 1485 height 19
drag, startPoint x: 767, startPoint y: 456, endPoint x: 84, endPoint y: 433, distance: 683.4
click at [53, 441] on section "Booking No. M-479923 Created 19/08/2025 Dashboard Bookings #479923 Booking Deta…" at bounding box center [807, 242] width 1521 height 1506
click at [149, 456] on span "[PERSON_NAME] called and cancelled the mattress as she will need it until [DATE…" at bounding box center [397, 459] width 587 height 11
drag, startPoint x: 99, startPoint y: 454, endPoint x: 754, endPoint y: 457, distance: 655.0
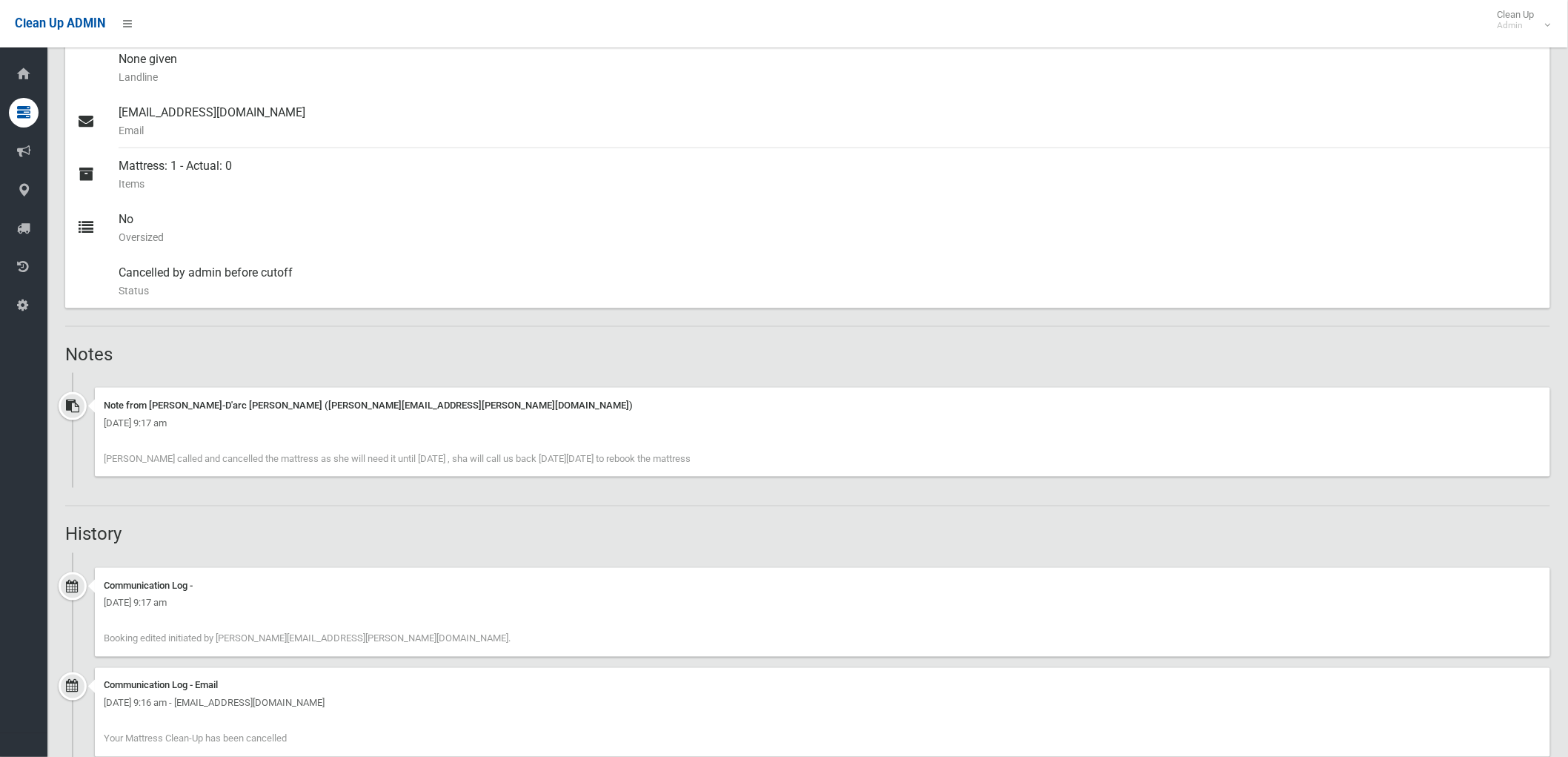
click at [754, 457] on div "Note from Jeanne-D'arc Daher (jeanne.daher@cbcity.nsw.gov.au) Wednesday 20th Au…" at bounding box center [823, 433] width 1456 height 89
click at [752, 462] on div "Note from Jeanne-D'arc Daher (jeanne.daher@cbcity.nsw.gov.au) Wednesday 20th Au…" at bounding box center [823, 433] width 1456 height 89
drag, startPoint x: 760, startPoint y: 460, endPoint x: 95, endPoint y: 463, distance: 665.0
click at [95, 463] on div "Note from Jeanne-D'arc Daher (jeanne.daher@cbcity.nsw.gov.au) Wednesday 20th Au…" at bounding box center [823, 433] width 1456 height 89
click at [775, 465] on div "Note from Jeanne-D'arc Daher (jeanne.daher@cbcity.nsw.gov.au) Wednesday 20th Au…" at bounding box center [823, 433] width 1456 height 89
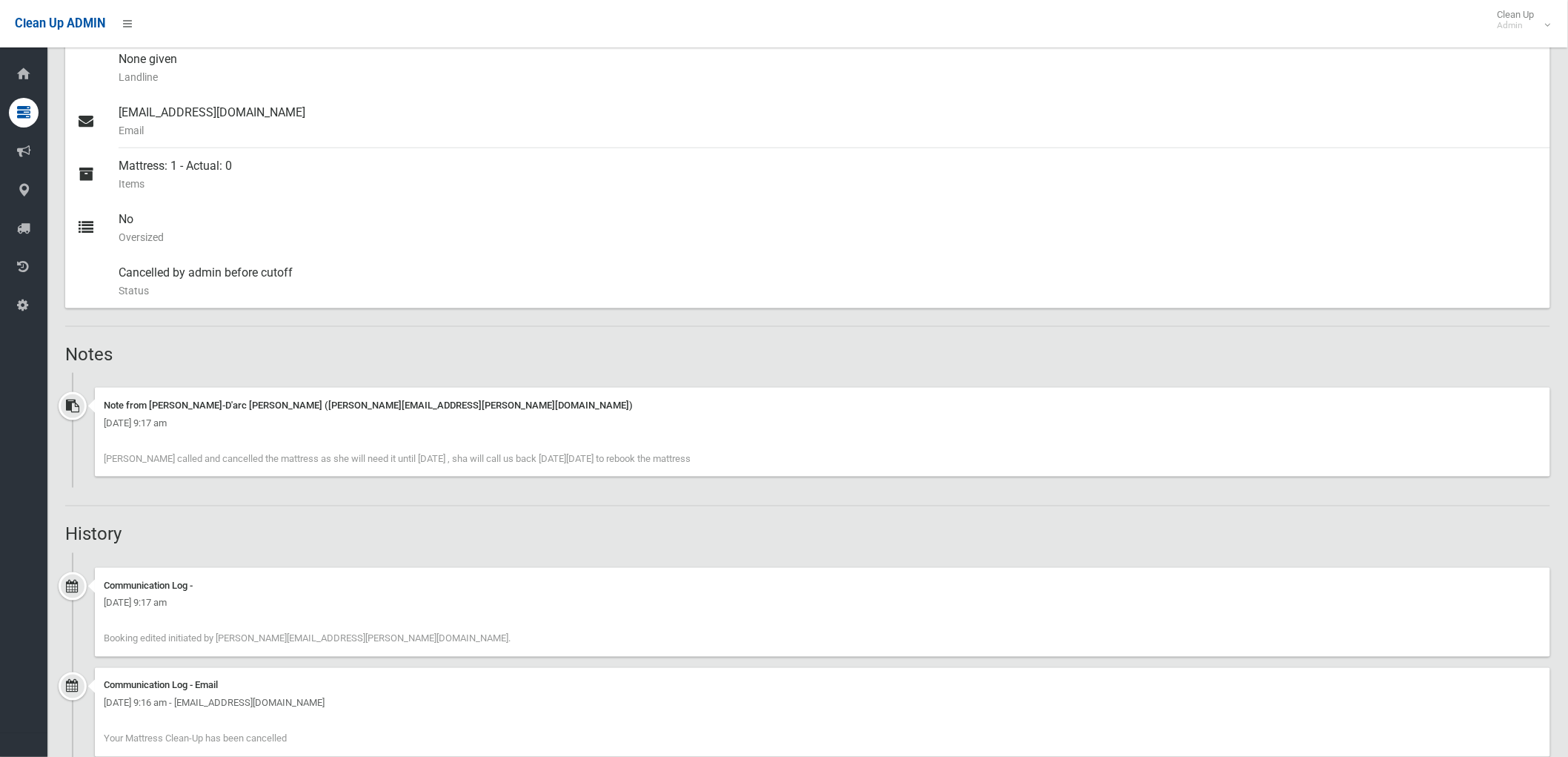
drag, startPoint x: 760, startPoint y: 454, endPoint x: -207, endPoint y: 450, distance: 967.0
click at [786, 468] on div "Note from Jeanne-D'arc Daher (jeanne.daher@cbcity.nsw.gov.au) Wednesday 20th Au…" at bounding box center [823, 433] width 1456 height 89
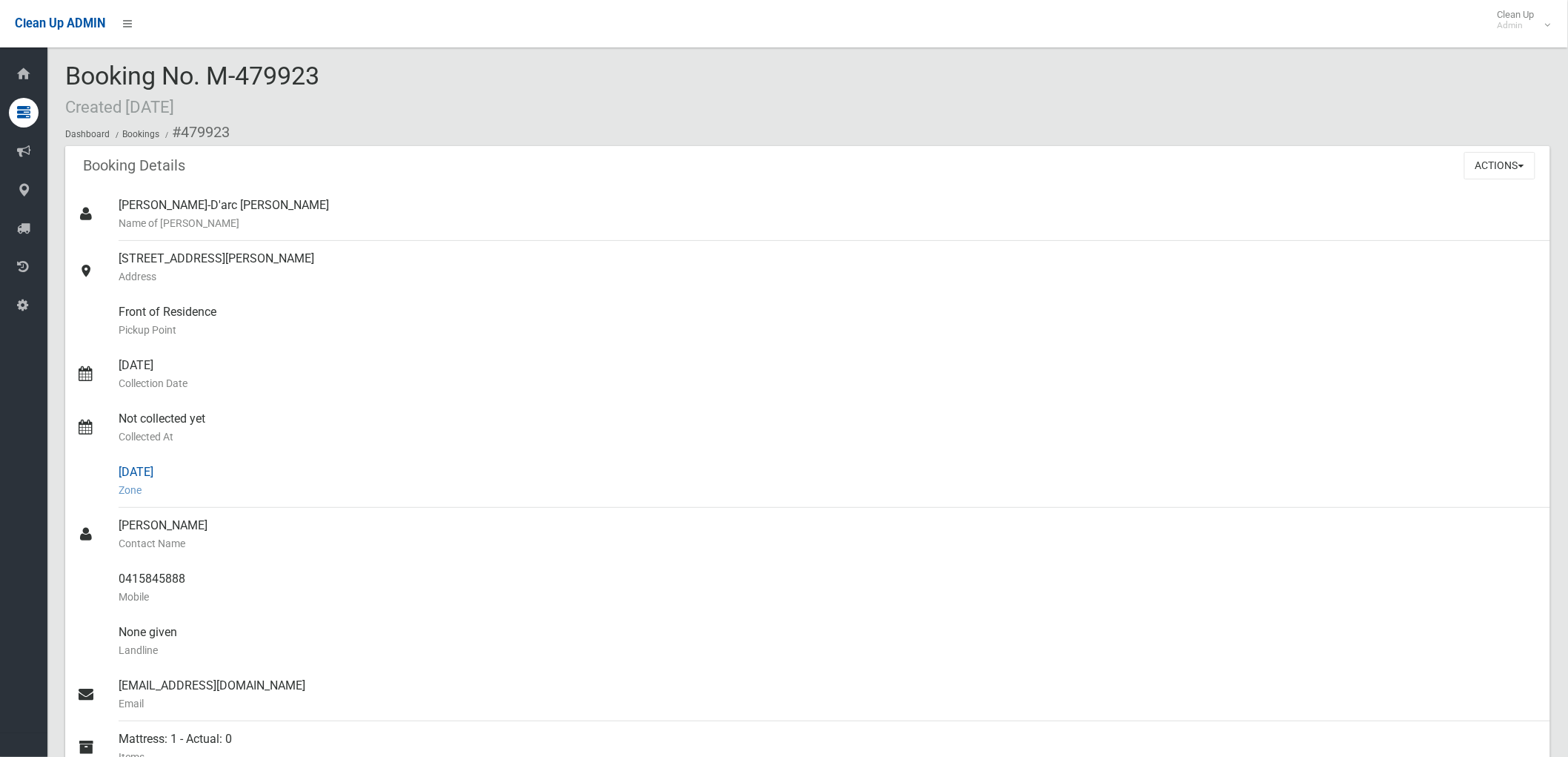
scroll to position [0, 0]
click at [1486, 161] on button "Actions" at bounding box center [1500, 168] width 71 height 27
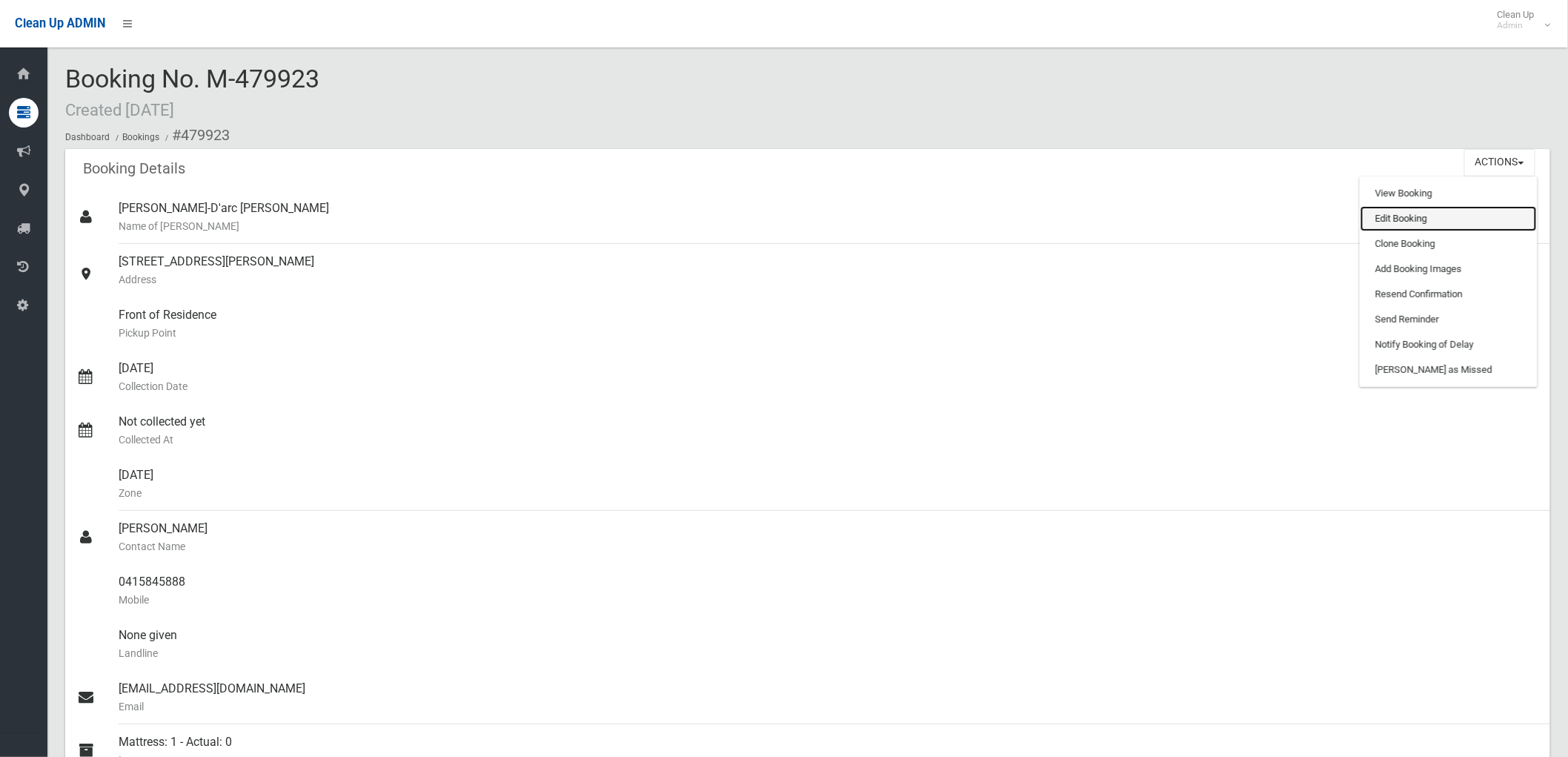
click at [1476, 206] on link "Edit Booking" at bounding box center [1449, 218] width 176 height 25
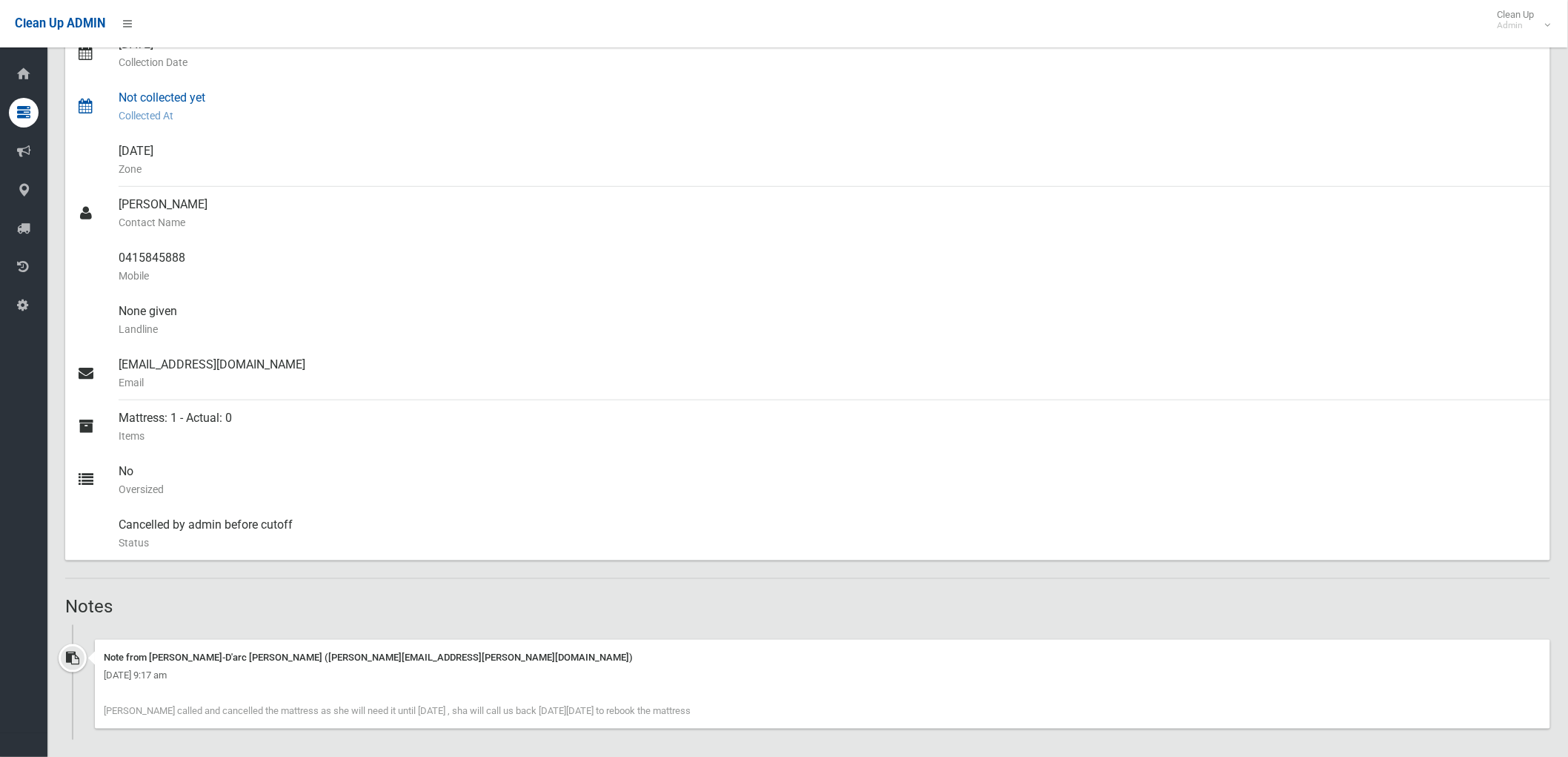
scroll to position [330, 0]
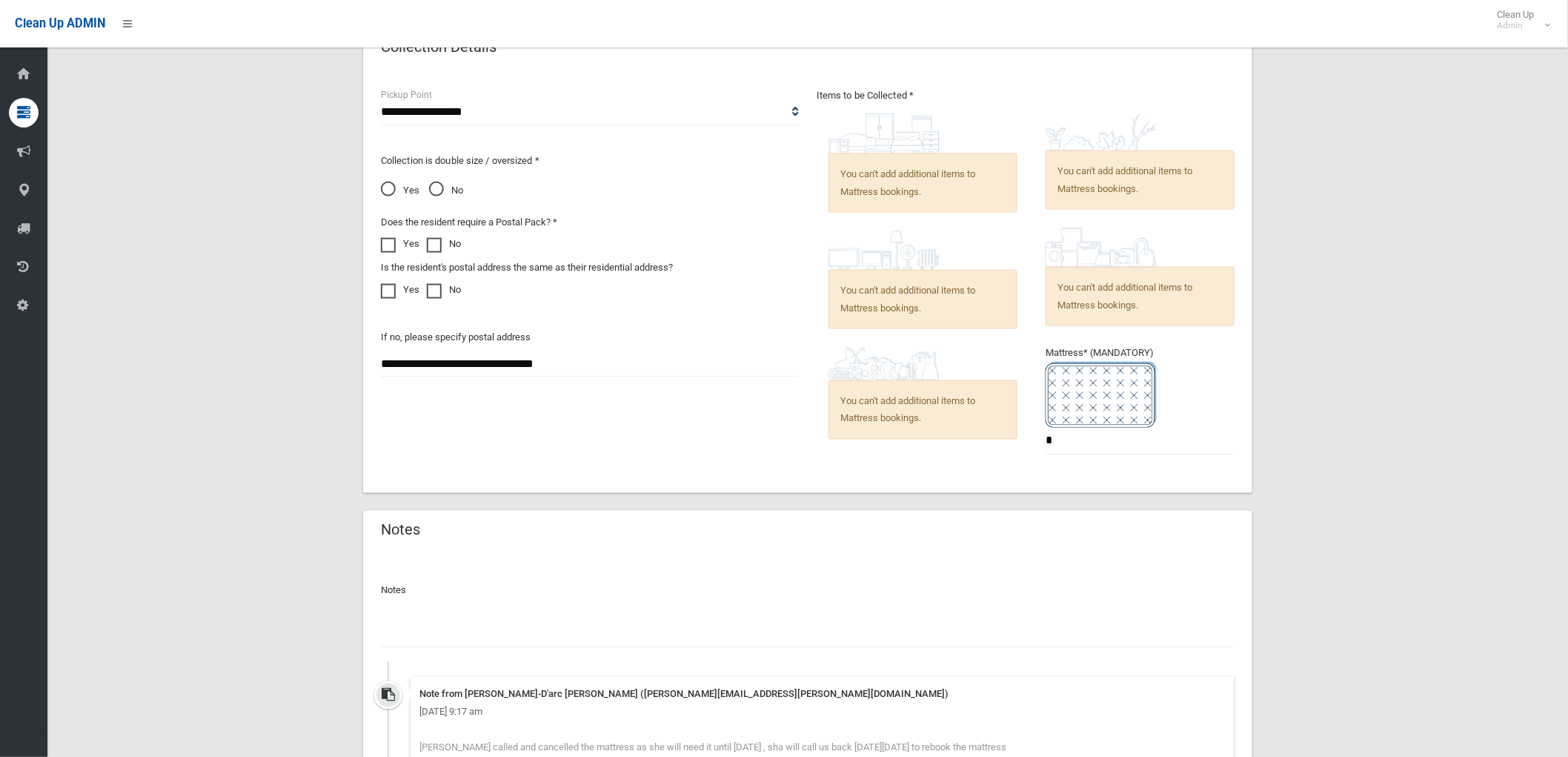
scroll to position [924, 0]
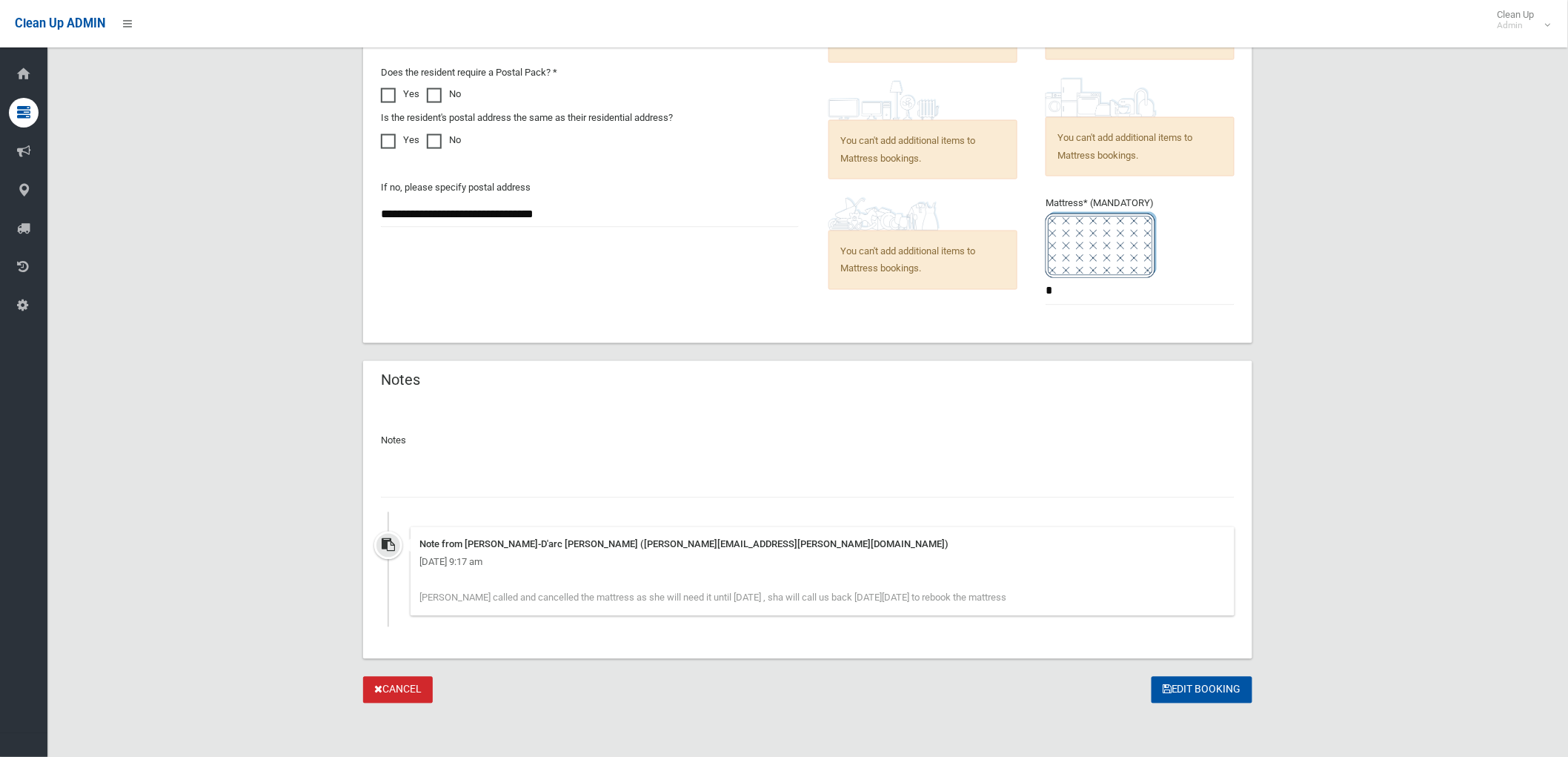
click at [676, 485] on input "text" at bounding box center [808, 484] width 854 height 27
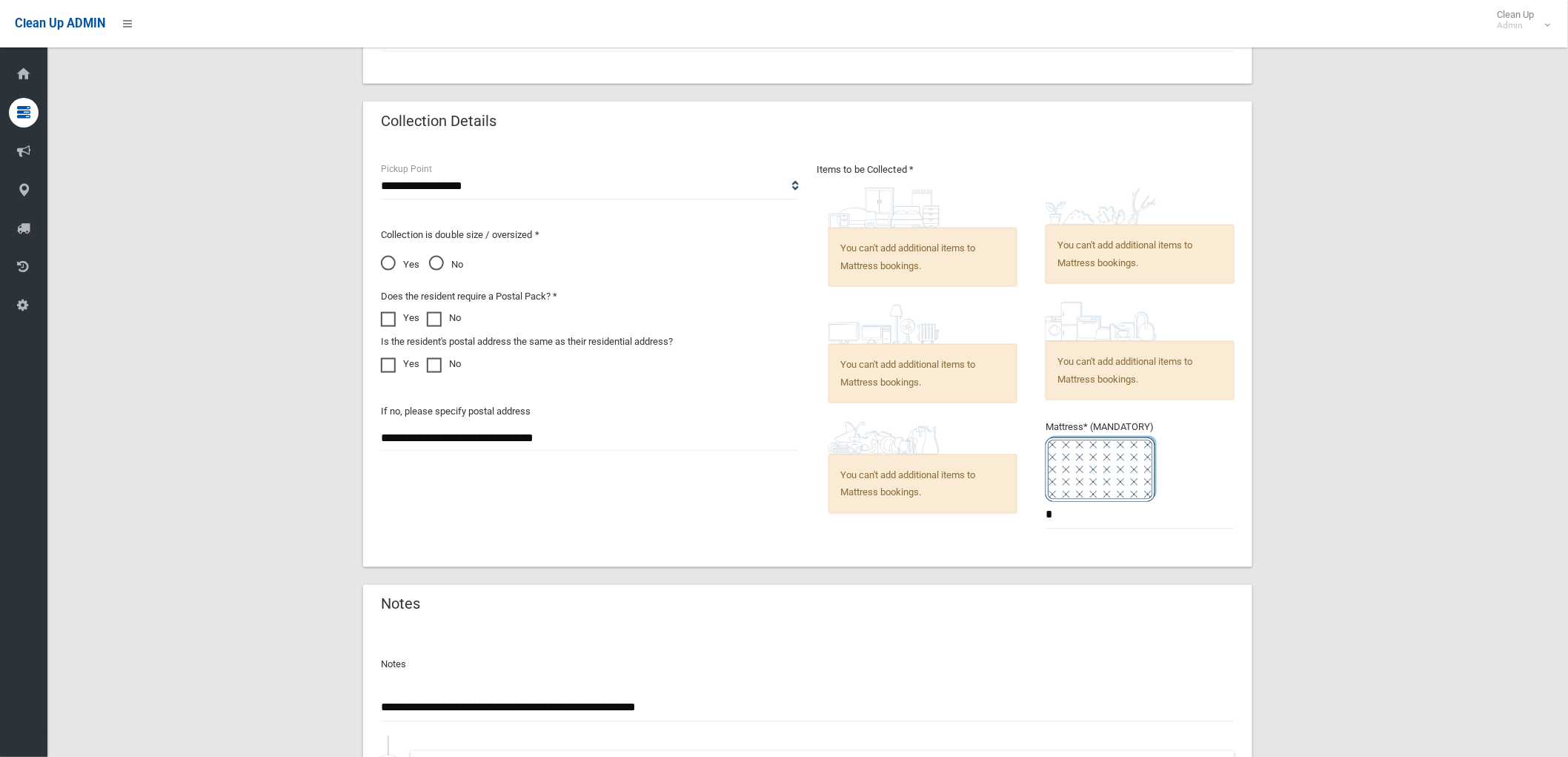
scroll to position [594, 0]
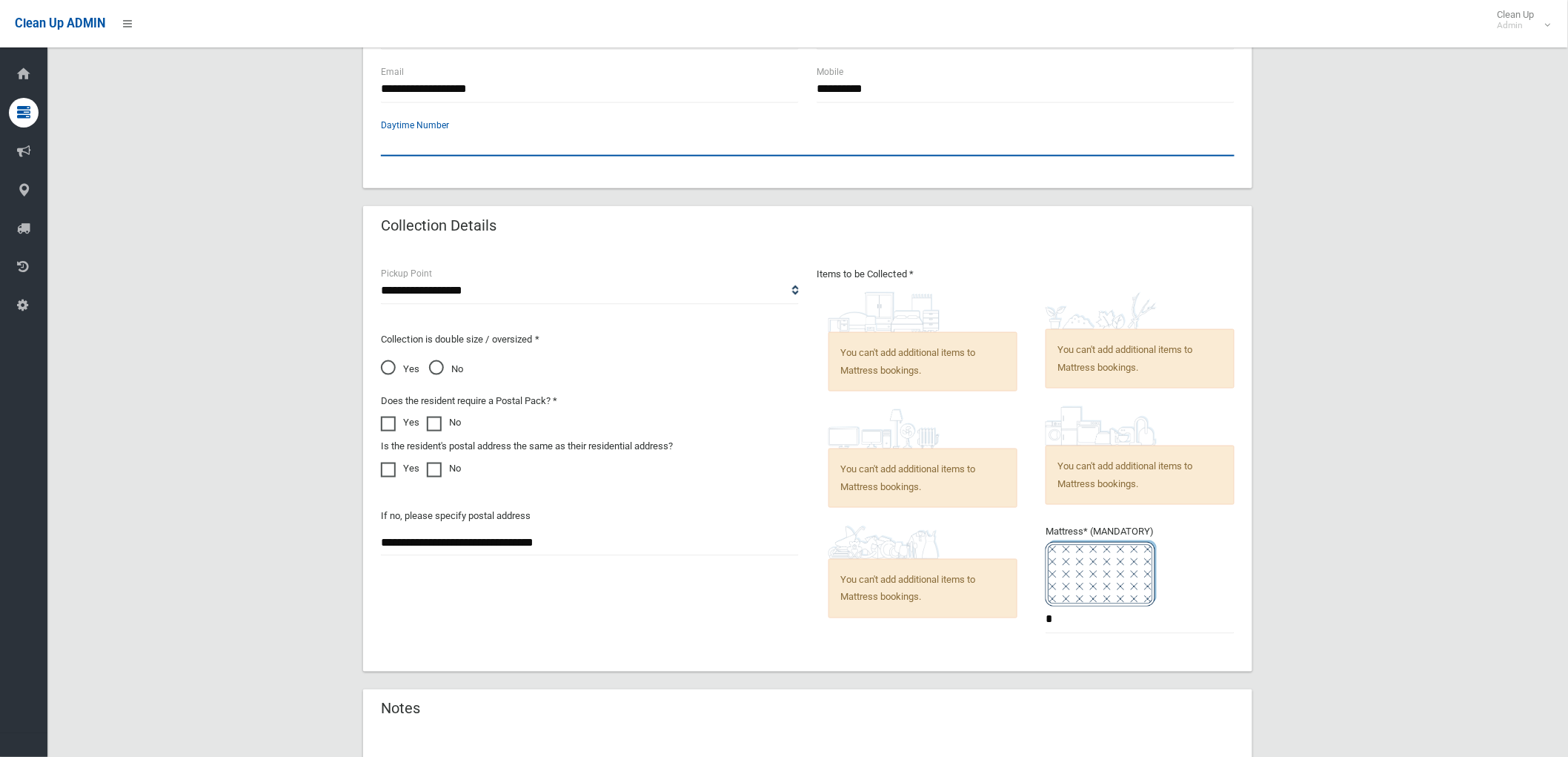
click at [682, 147] on input "text" at bounding box center [808, 142] width 854 height 27
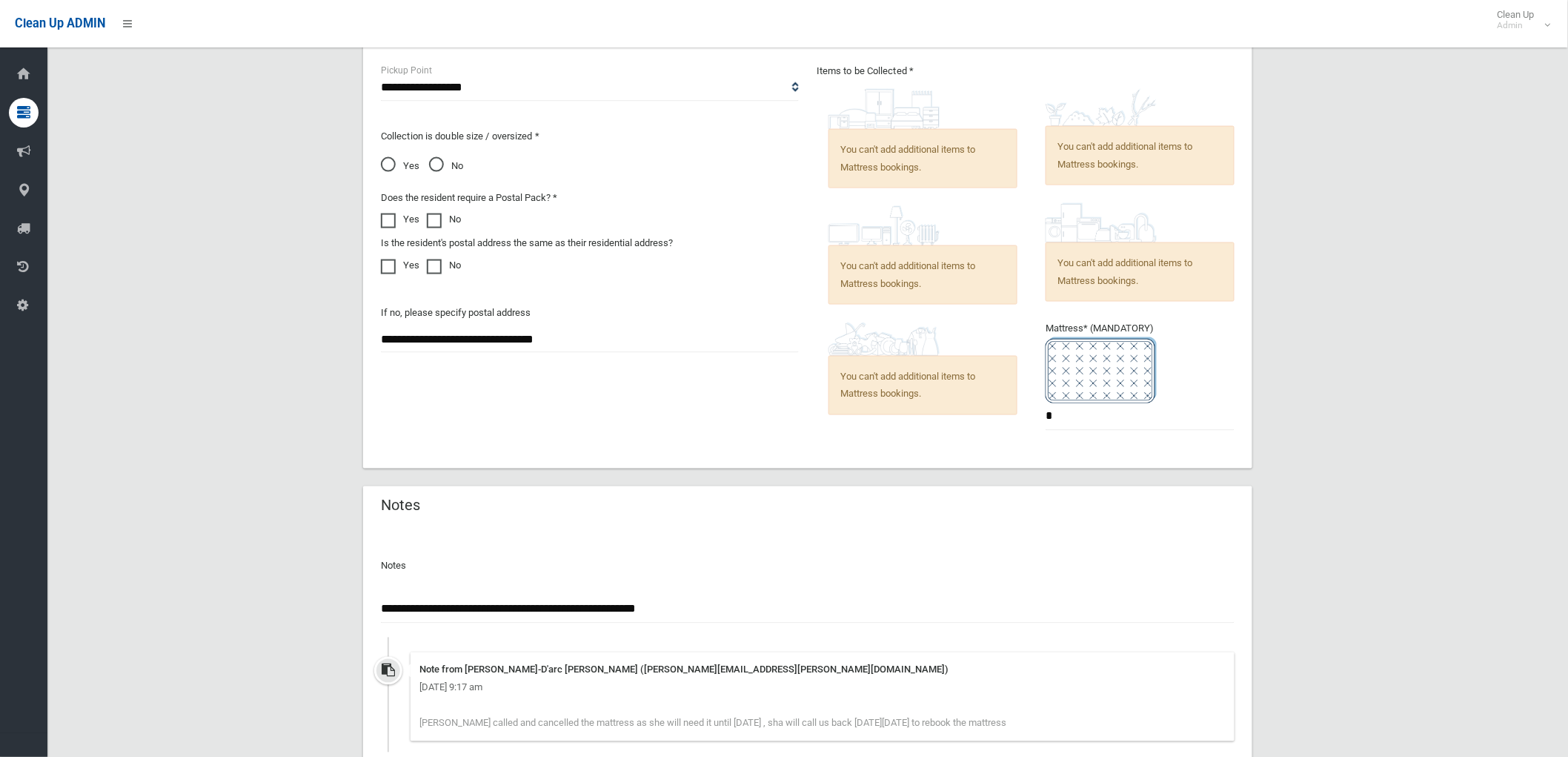
scroll to position [824, 0]
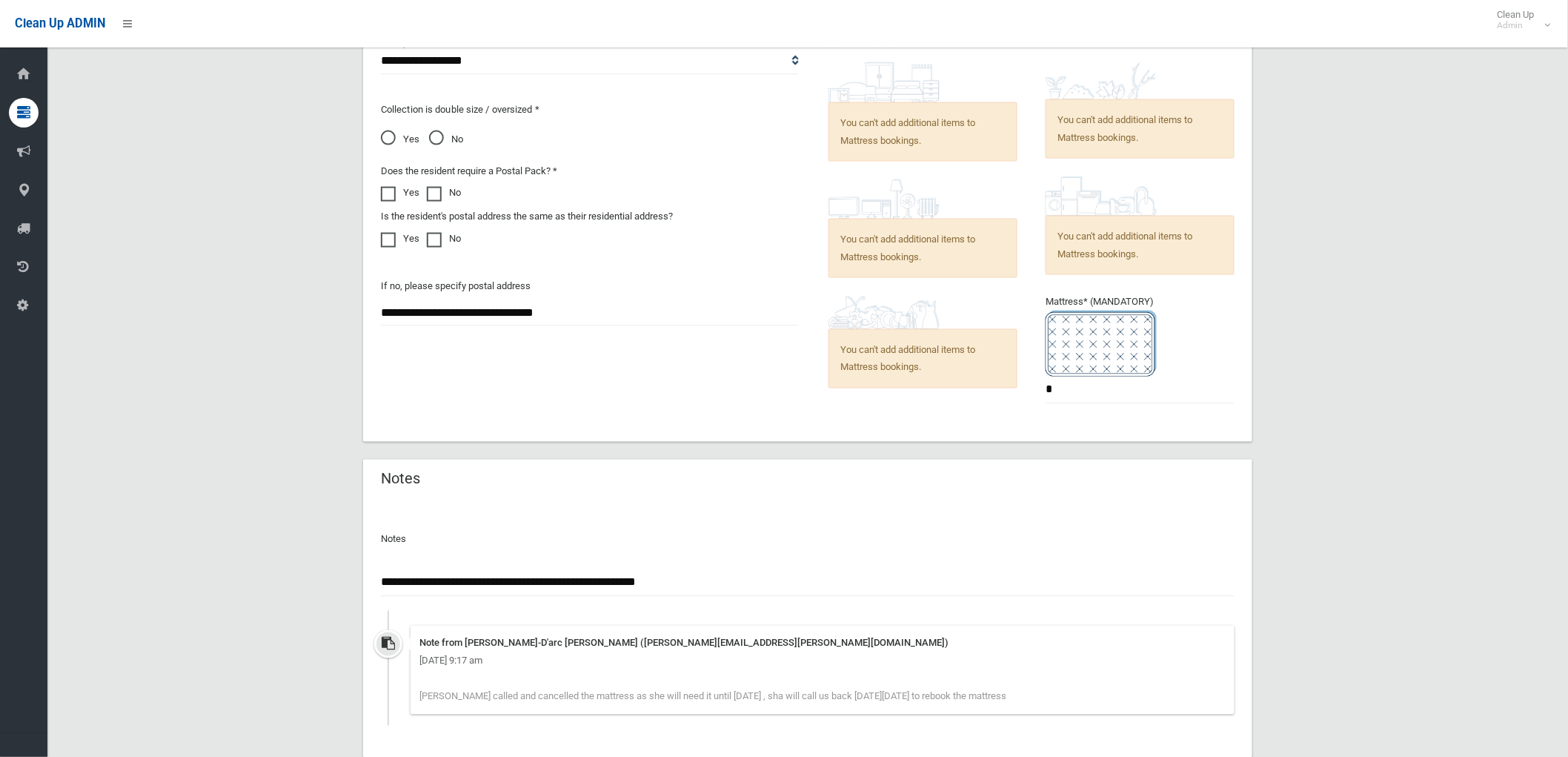
click at [719, 576] on input "**********" at bounding box center [808, 583] width 854 height 27
click at [683, 591] on input "**********" at bounding box center [808, 583] width 854 height 27
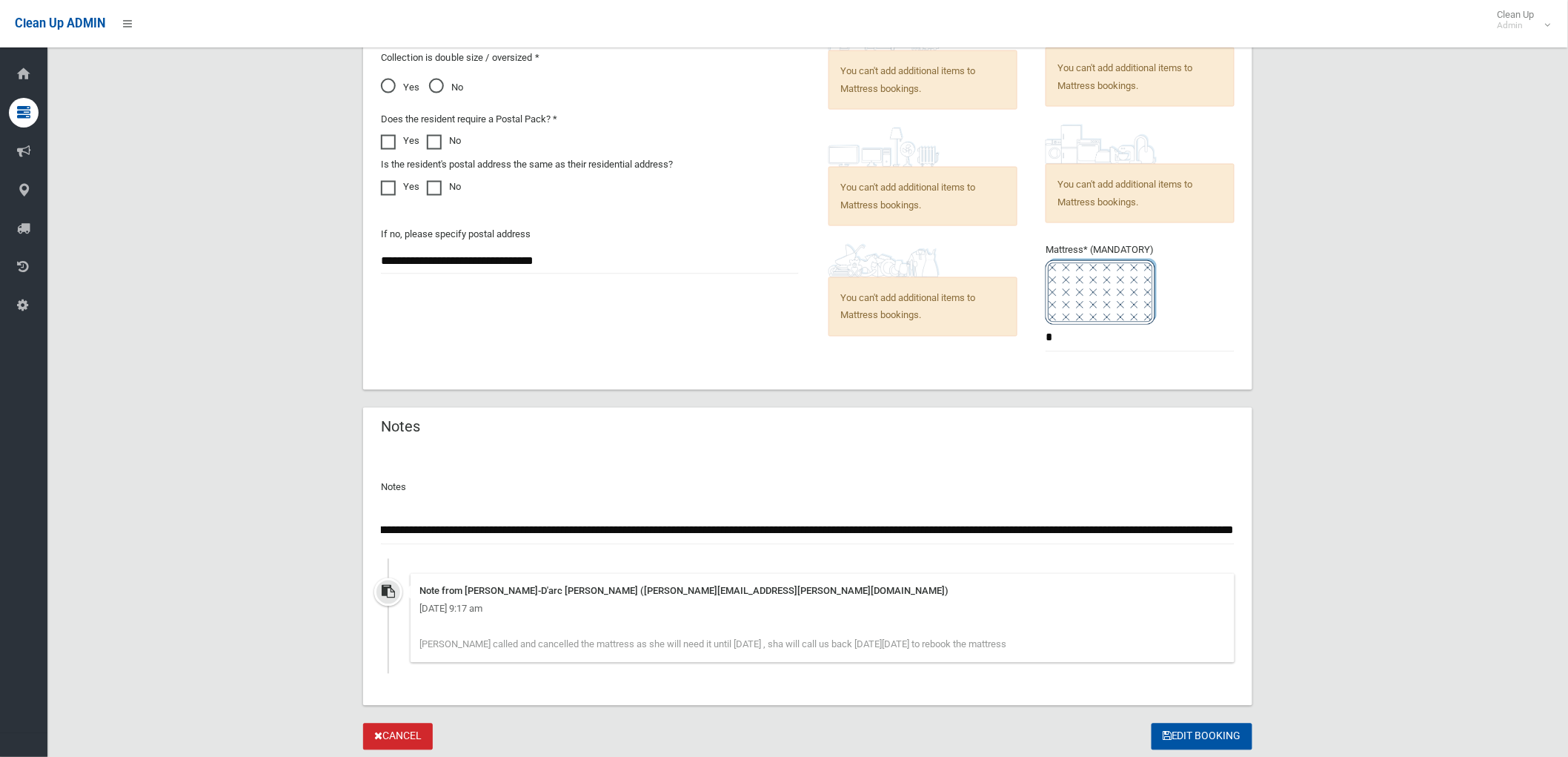
scroll to position [924, 0]
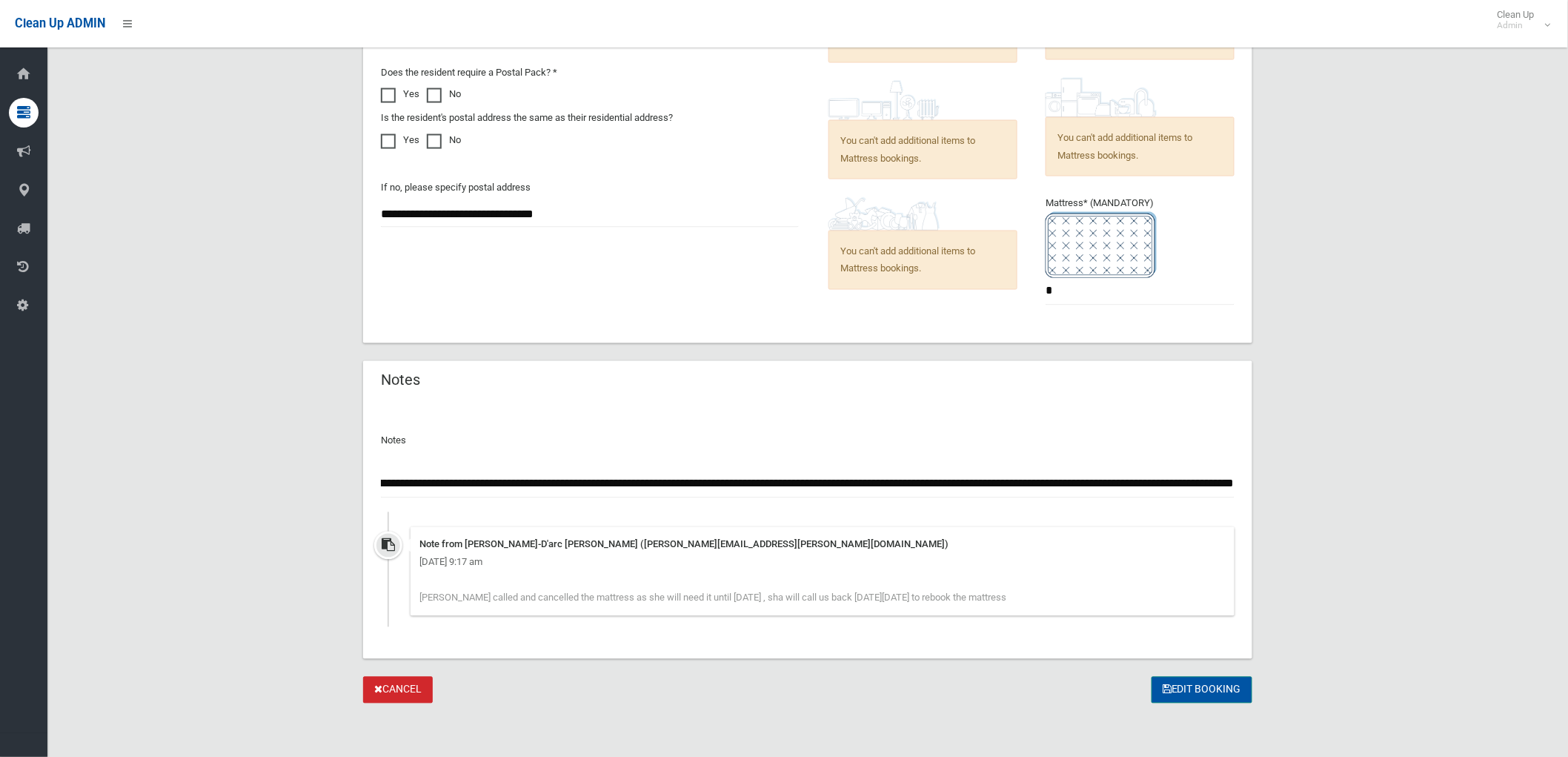
type input "**********"
click at [1190, 690] on button "Edit Booking" at bounding box center [1202, 690] width 101 height 27
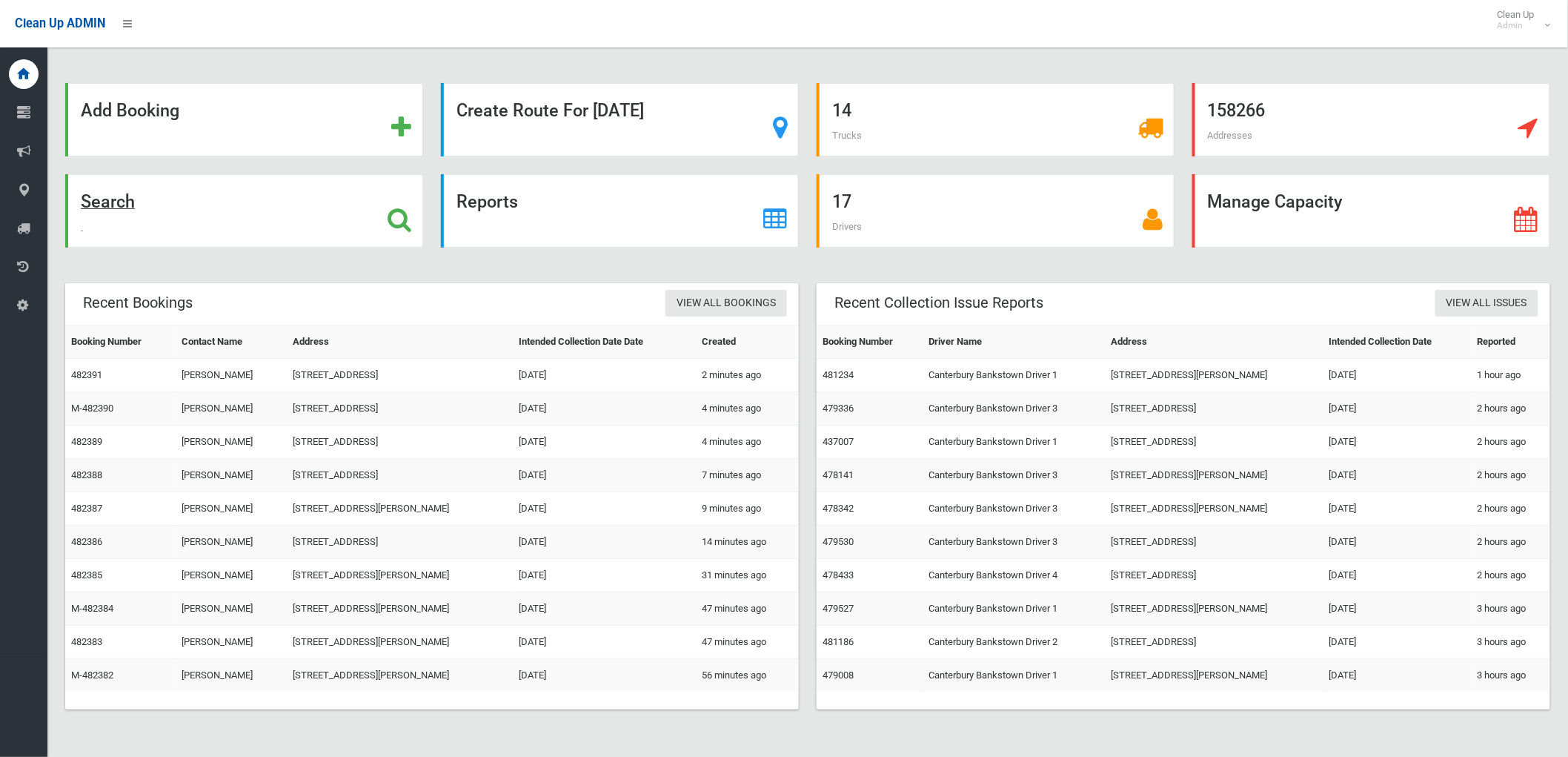
click at [275, 234] on div "Search" at bounding box center [244, 211] width 358 height 73
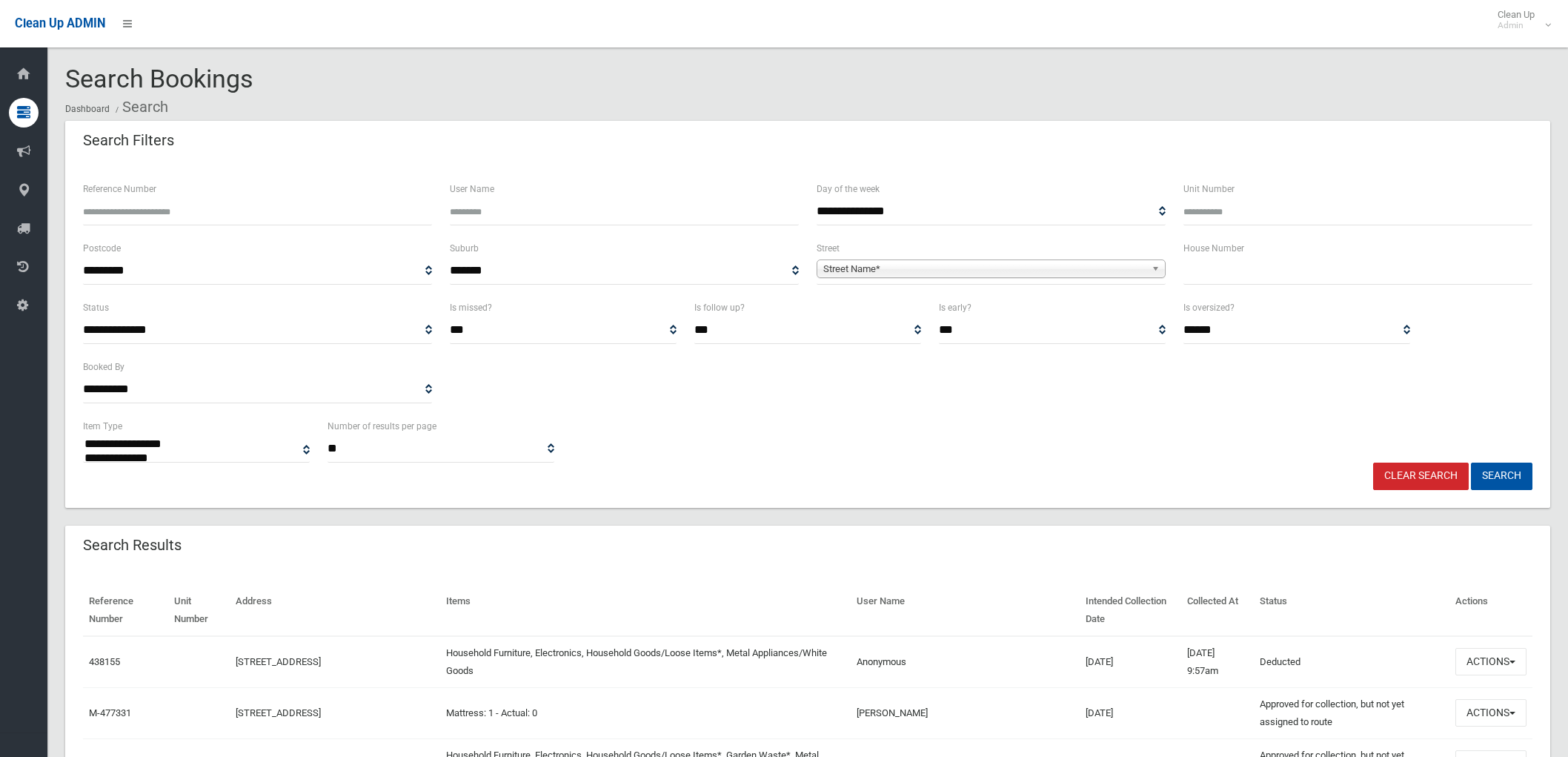
select select
